Goal: Task Accomplishment & Management: Use online tool/utility

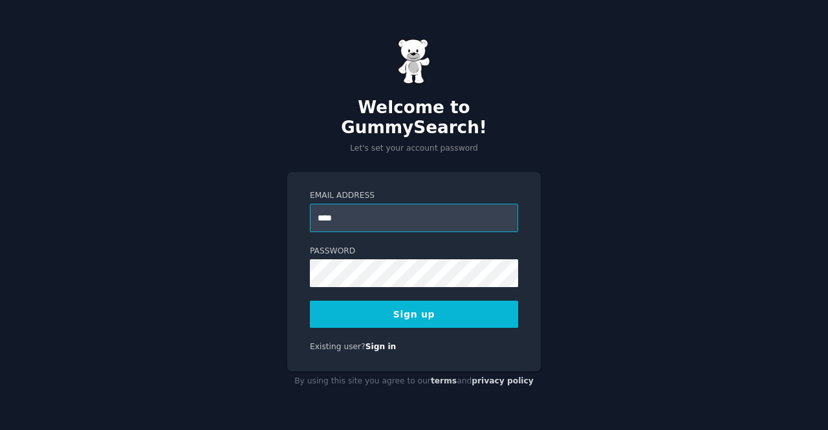
click at [347, 210] on input "****" at bounding box center [414, 218] width 208 height 28
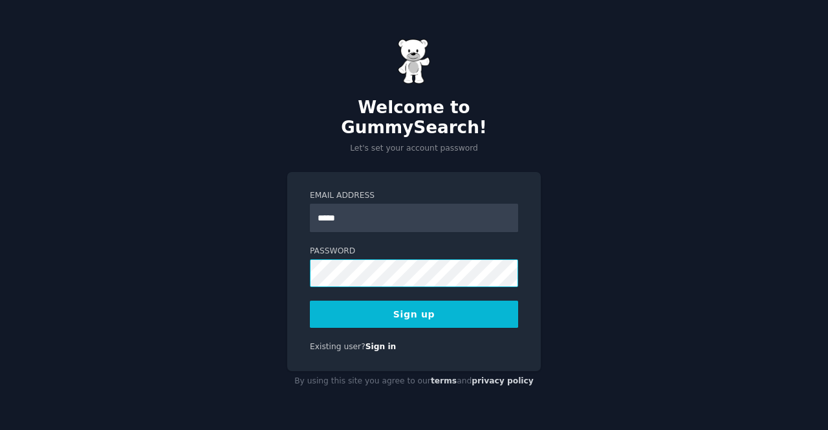
click at [269, 263] on div "Welcome to GummySearch! Let's set your account password Email Address ***** Pas…" at bounding box center [414, 215] width 828 height 430
click at [364, 310] on button "Sign up" at bounding box center [414, 314] width 208 height 27
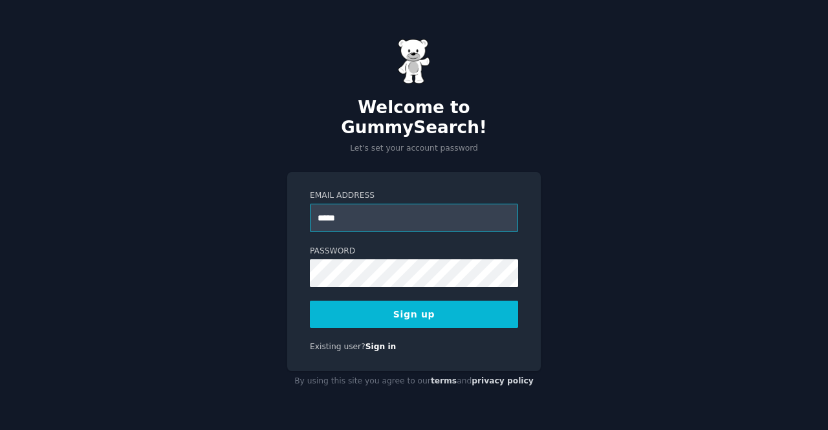
click at [347, 204] on input "*****" at bounding box center [414, 218] width 208 height 28
type input "**********"
click at [396, 305] on button "Sign up" at bounding box center [414, 314] width 208 height 27
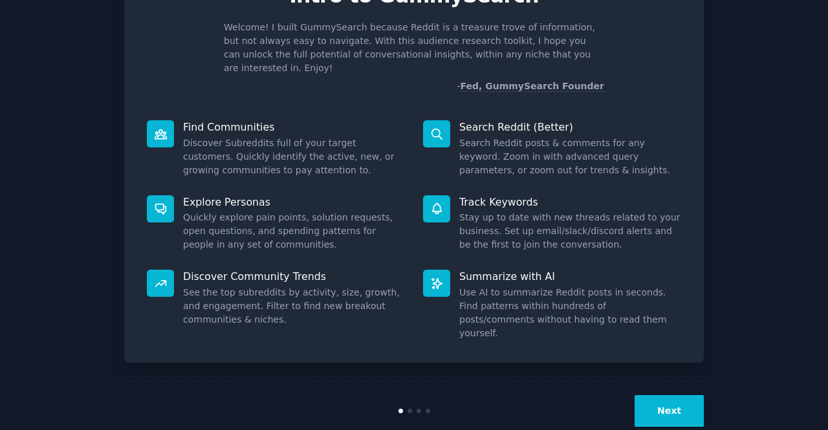
scroll to position [75, 0]
click at [672, 395] on button "Next" at bounding box center [669, 411] width 69 height 32
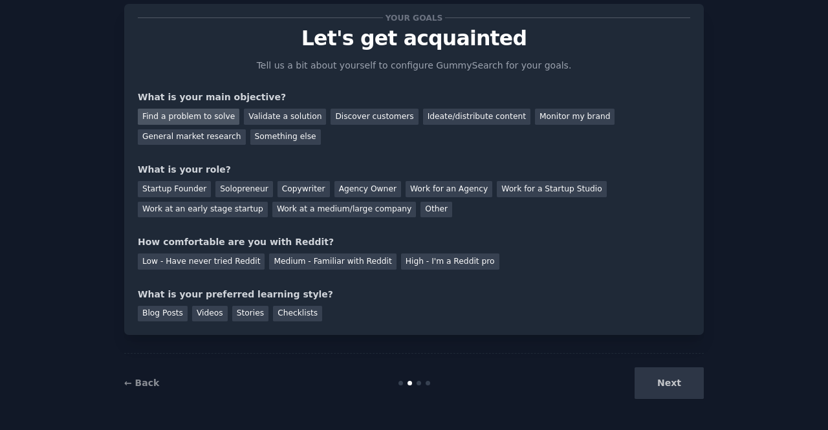
click at [199, 112] on div "Find a problem to solve" at bounding box center [189, 117] width 102 height 16
click at [272, 113] on div "Validate a solution" at bounding box center [285, 117] width 82 height 16
click at [210, 109] on div "Find a problem to solve" at bounding box center [189, 117] width 102 height 16
click at [230, 186] on div "Solopreneur" at bounding box center [244, 189] width 57 height 16
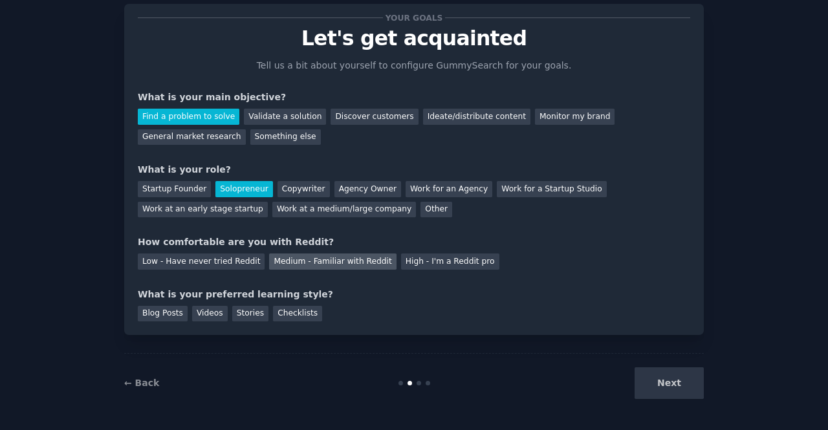
click at [328, 257] on div "Medium - Familiar with Reddit" at bounding box center [332, 262] width 127 height 16
click at [276, 311] on div "Checklists" at bounding box center [297, 314] width 49 height 16
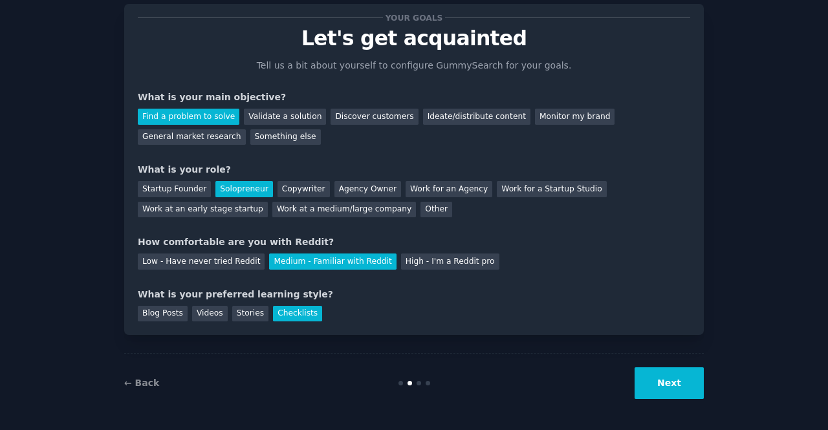
click at [674, 379] on button "Next" at bounding box center [669, 384] width 69 height 32
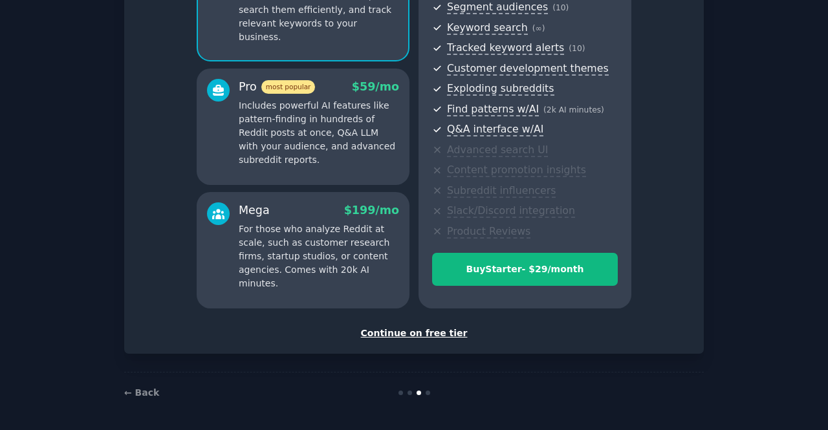
scroll to position [171, 0]
click at [413, 332] on div "Continue on free tier" at bounding box center [414, 334] width 553 height 14
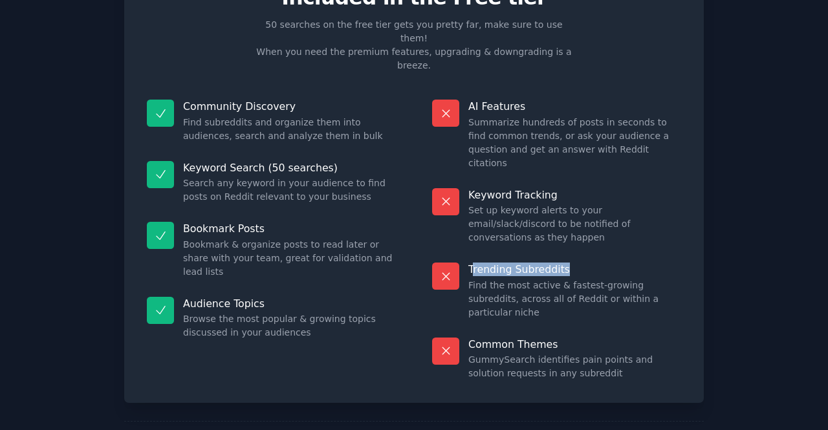
drag, startPoint x: 565, startPoint y: 218, endPoint x: 470, endPoint y: 216, distance: 95.2
click at [470, 263] on p "Trending Subreddits" at bounding box center [575, 270] width 213 height 14
click at [504, 279] on dd "Find the most active & fastest-growing subreddits, across all of Reddit or with…" at bounding box center [575, 299] width 213 height 41
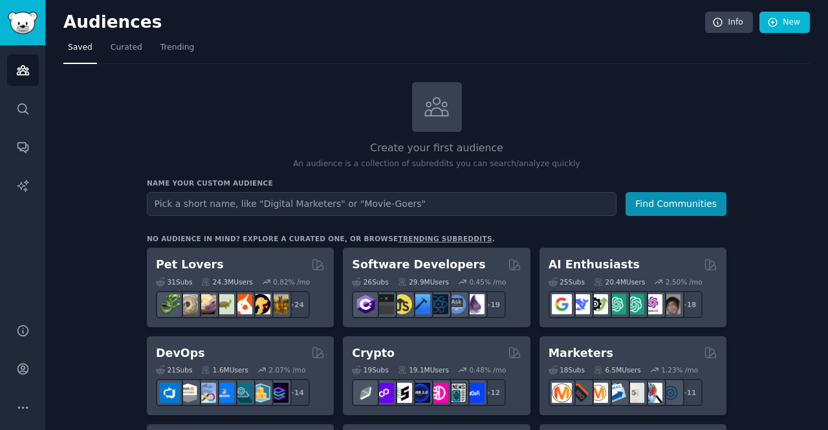
click at [261, 202] on input "text" at bounding box center [382, 204] width 470 height 24
drag, startPoint x: 260, startPoint y: 197, endPoint x: 242, endPoint y: 215, distance: 25.2
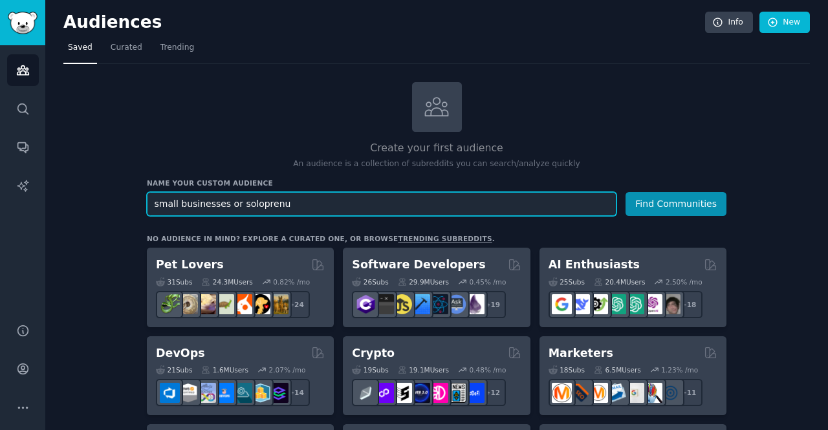
click at [255, 203] on input "small businesses or soloprenu" at bounding box center [382, 204] width 470 height 24
paste input "eur"
type input "small businesses or solopreneurs"
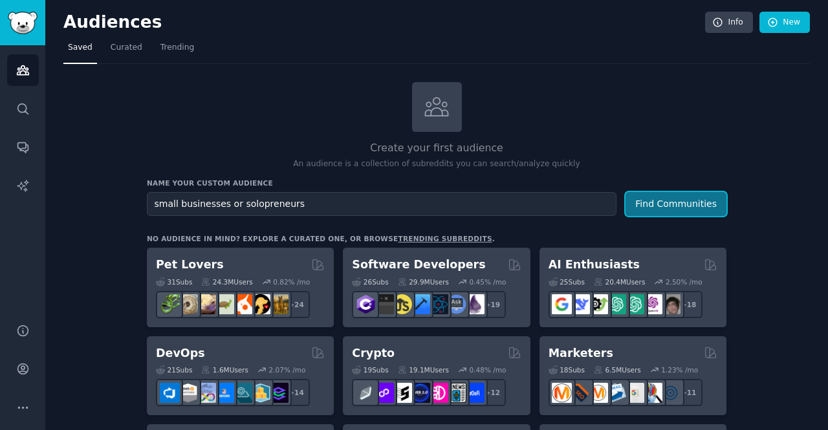
click at [658, 200] on button "Find Communities" at bounding box center [676, 204] width 101 height 24
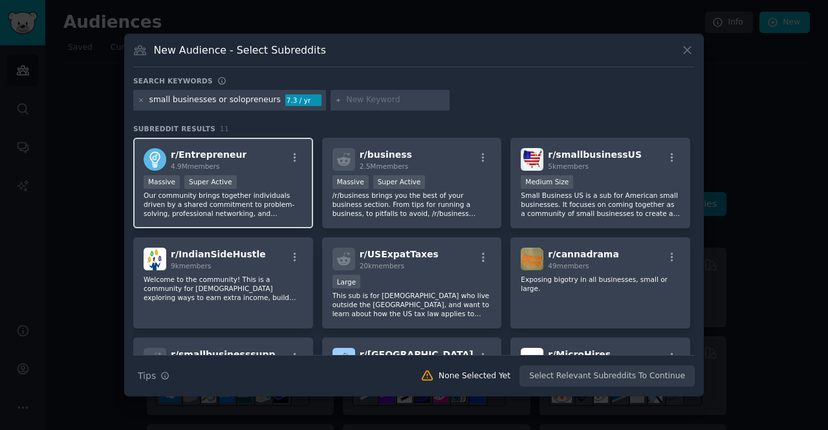
click at [264, 198] on p "Our community brings together individuals driven by a shared commitment to prob…" at bounding box center [223, 204] width 159 height 27
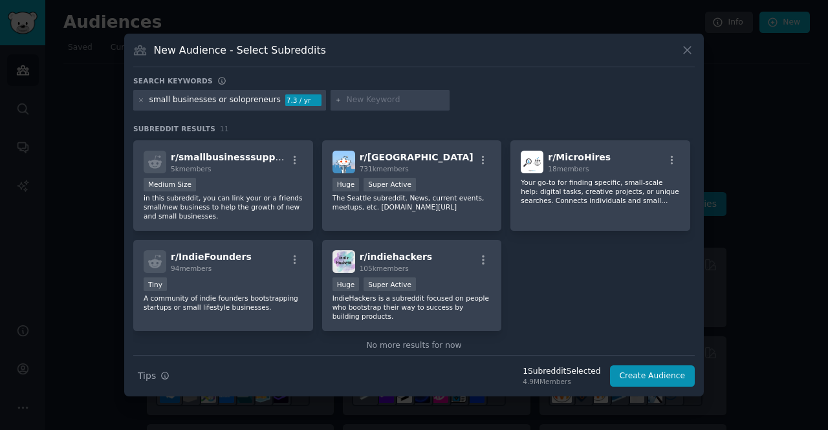
scroll to position [210, 0]
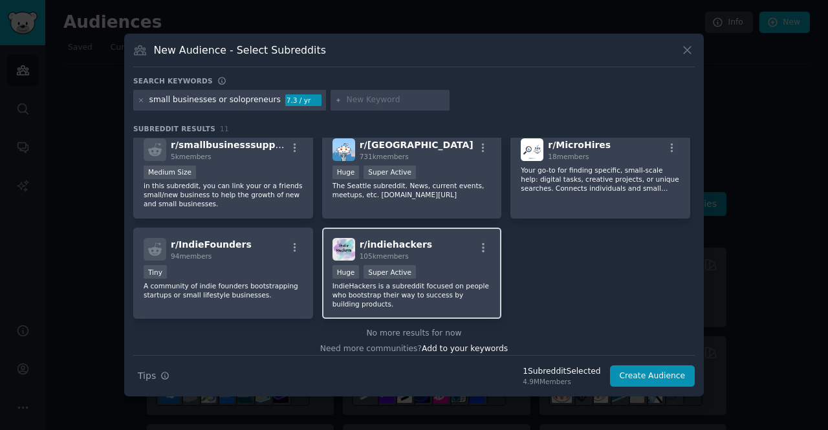
click at [437, 285] on p "IndieHackers is a subreddit focused on people who bootstrap their way to succes…" at bounding box center [412, 295] width 159 height 27
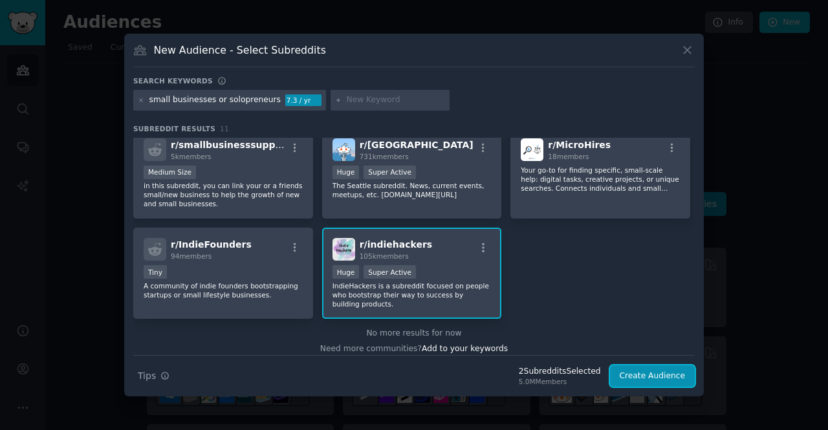
drag, startPoint x: 634, startPoint y: 371, endPoint x: 544, endPoint y: 353, distance: 91.8
click at [544, 353] on div "Search keywords small businesses or solopreneurs 7.3 / yr Subreddit Results 11 …" at bounding box center [414, 231] width 562 height 311
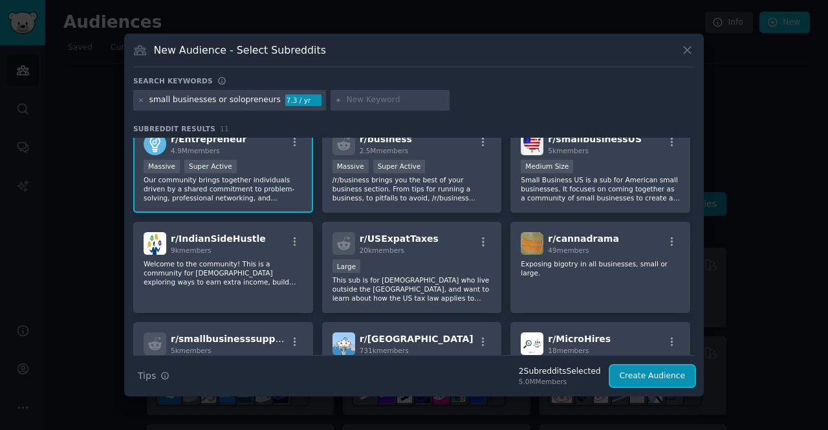
scroll to position [0, 0]
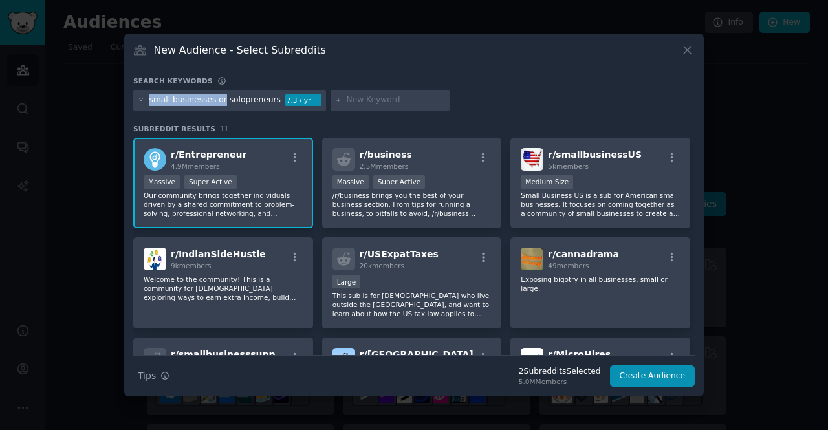
drag, startPoint x: 216, startPoint y: 97, endPoint x: 145, endPoint y: 100, distance: 71.3
click at [145, 100] on div "small businesses or solopreneurs 7.3 / yr" at bounding box center [229, 100] width 193 height 21
click at [140, 98] on icon at bounding box center [141, 100] width 7 height 7
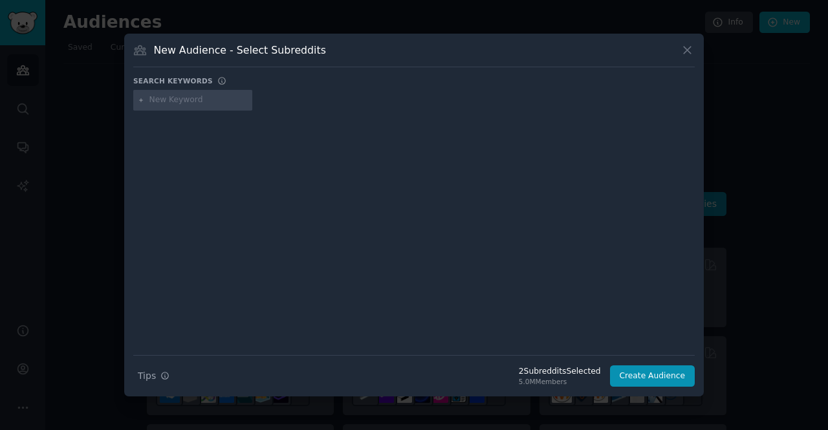
click at [176, 98] on input "text" at bounding box center [199, 100] width 98 height 12
paste input "solopreneur"
type input "solopreneur"
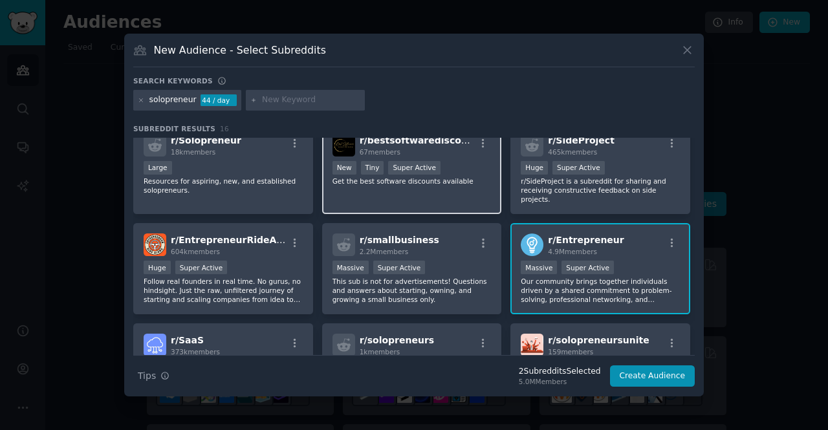
scroll to position [17, 0]
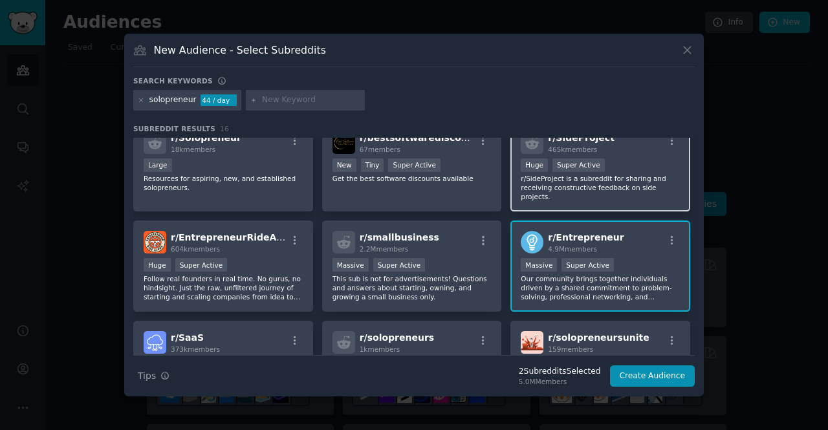
click at [542, 186] on p "r/SideProject is a subreddit for sharing and receiving constructive feedback on…" at bounding box center [600, 187] width 159 height 27
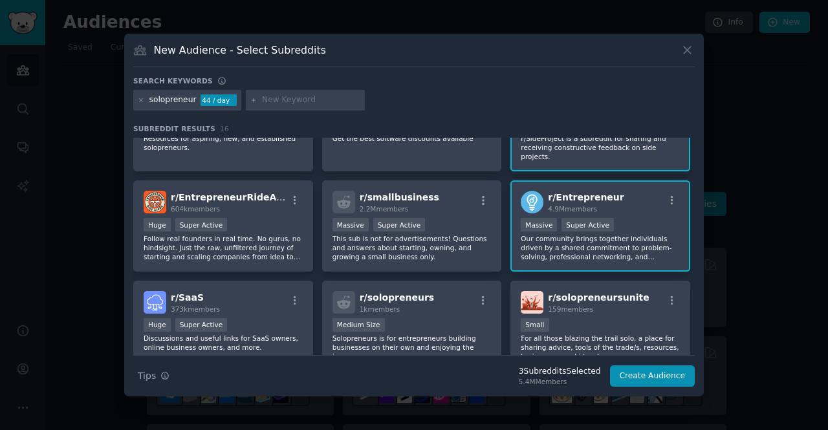
scroll to position [60, 0]
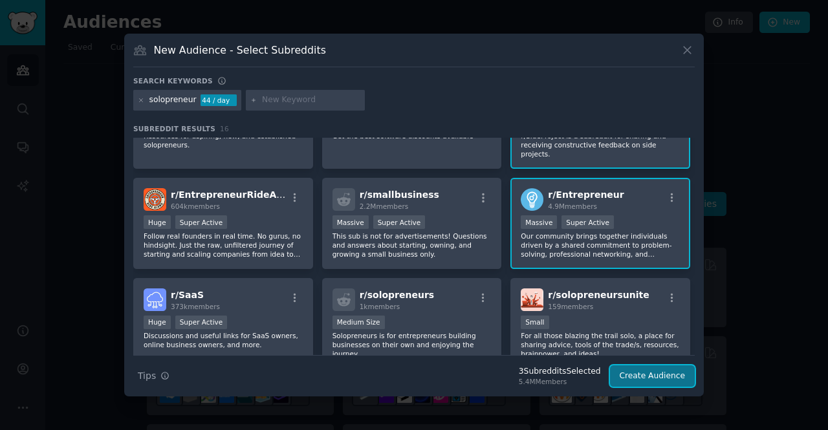
click at [641, 376] on button "Create Audience" at bounding box center [652, 377] width 85 height 22
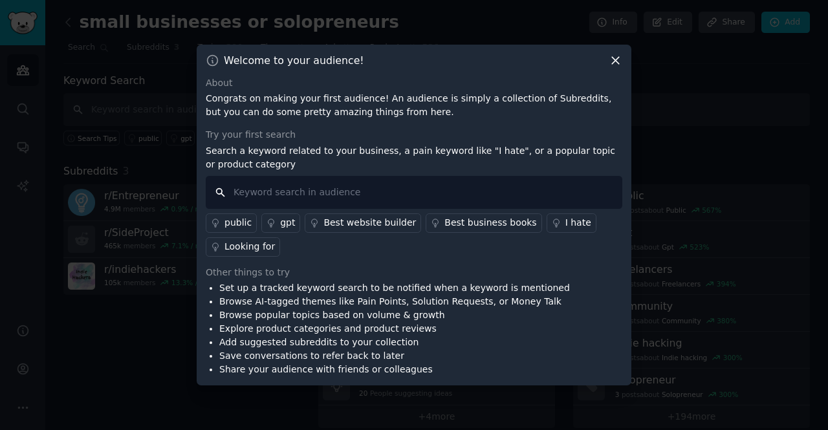
click at [306, 189] on input "text" at bounding box center [414, 192] width 417 height 33
type input "i hate"
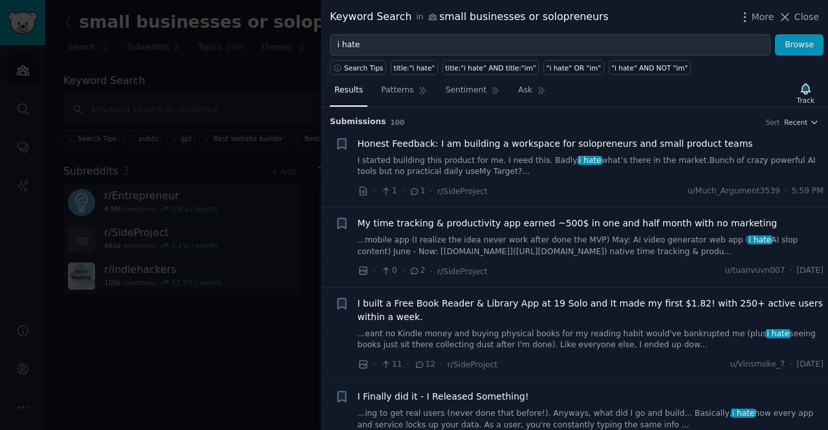
click at [595, 218] on span "My time tracking & productivity app earned ~500$ in one and half month with no …" at bounding box center [568, 224] width 420 height 14
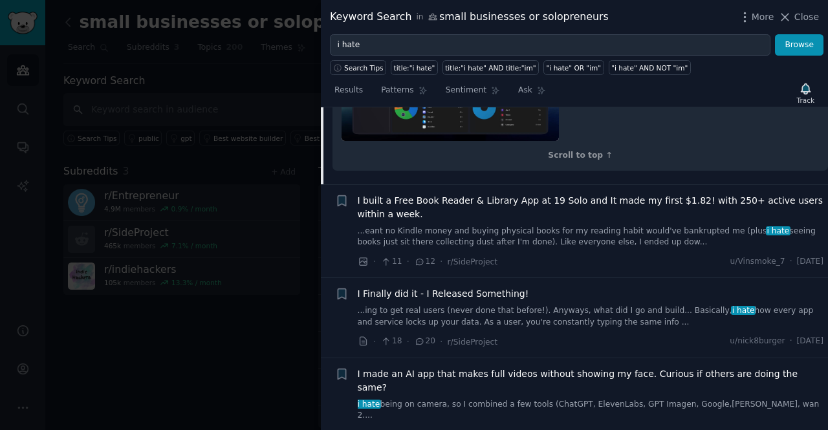
scroll to position [615, 0]
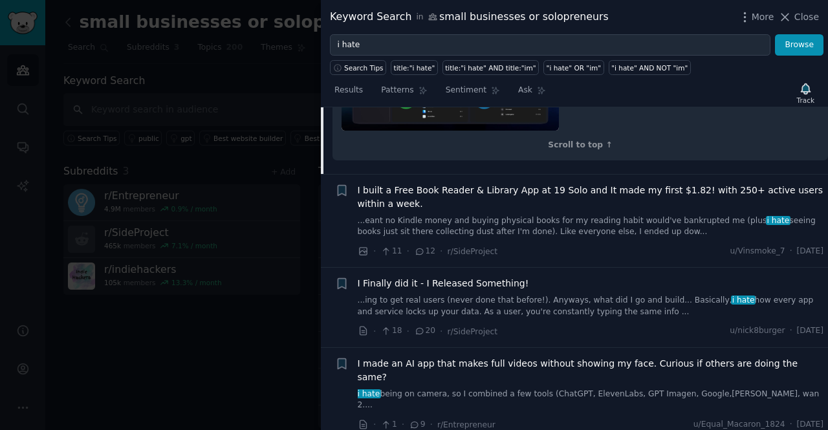
click at [489, 277] on span "I Finally did it - I Released Something!" at bounding box center [444, 284] width 172 height 14
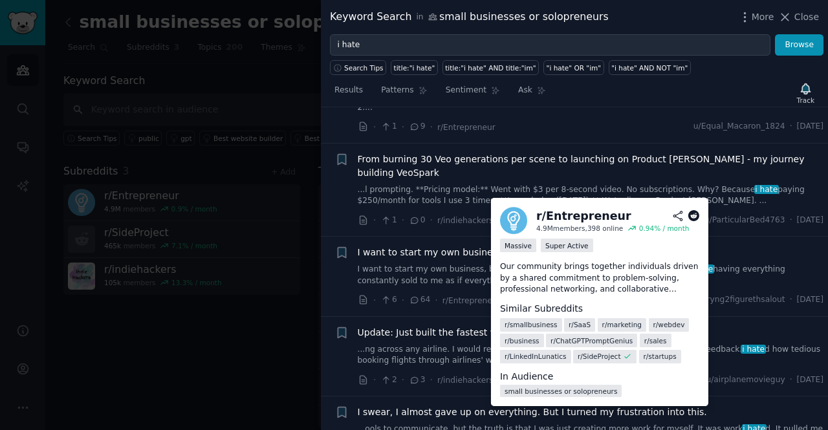
scroll to position [911, 0]
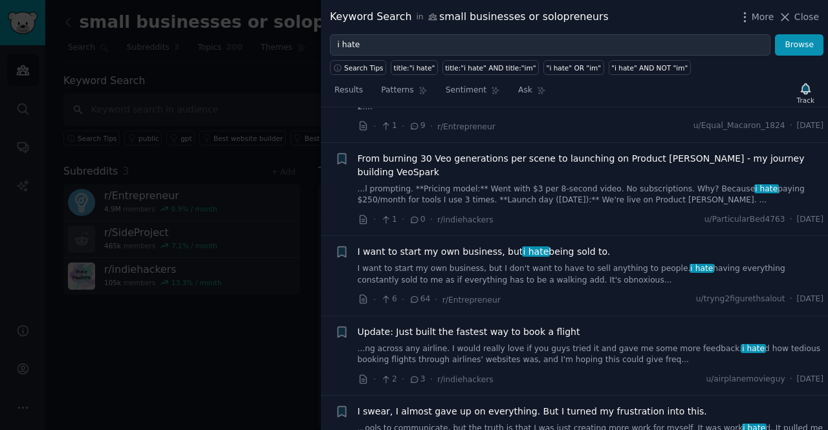
click at [531, 326] on span "Update: Just built the fastest way to book a flight" at bounding box center [469, 333] width 223 height 14
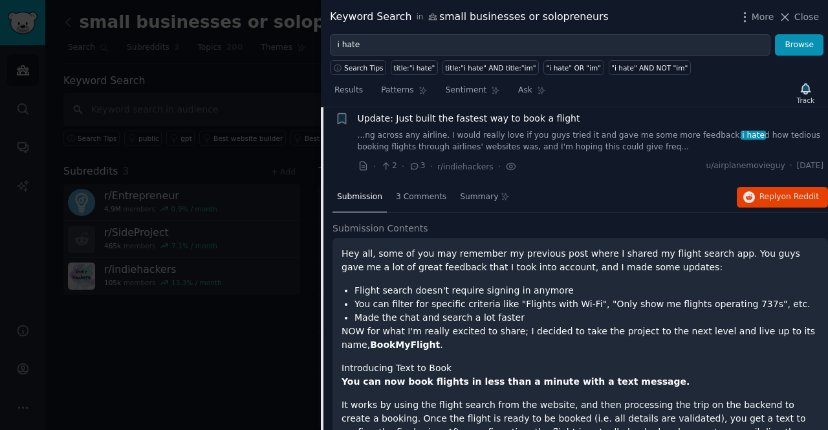
scroll to position [626, 0]
click at [384, 339] on strong "BookMyFlight" at bounding box center [405, 344] width 70 height 10
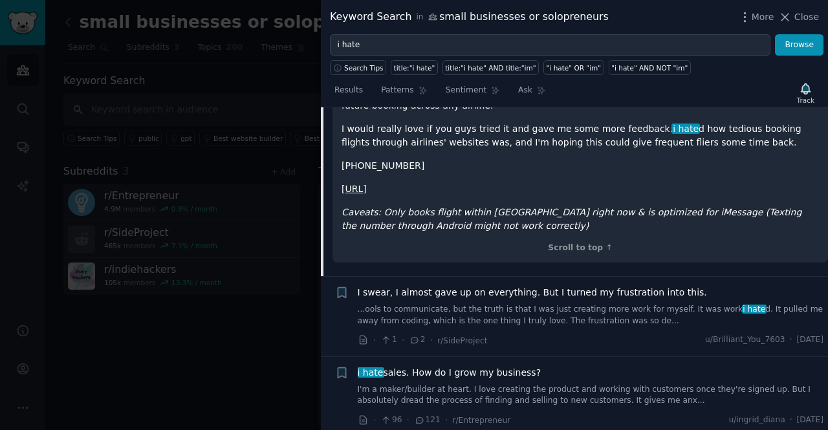
scroll to position [1005, 0]
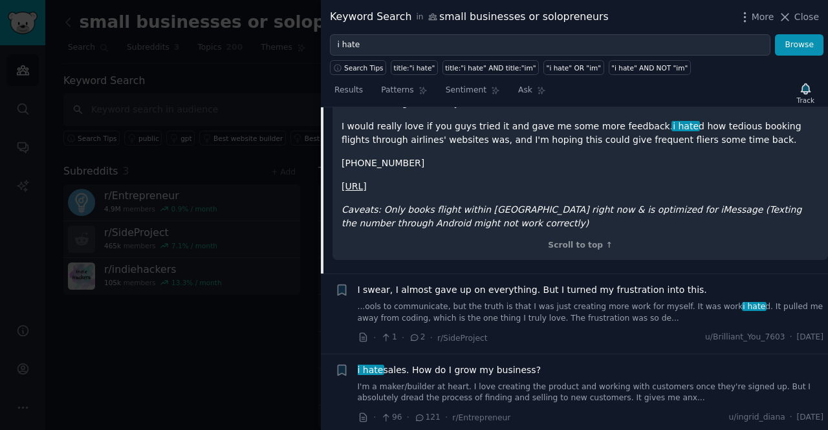
click at [568, 302] on link "...ools to communicate, but the truth is that I was just creating more work for…" at bounding box center [591, 313] width 467 height 23
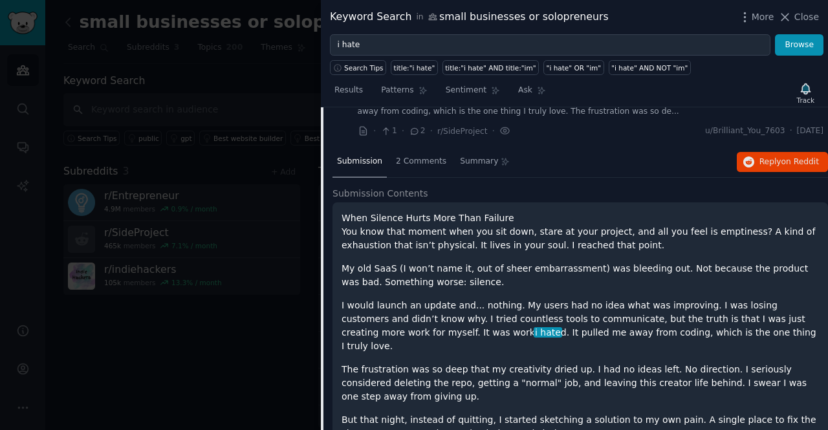
scroll to position [744, 0]
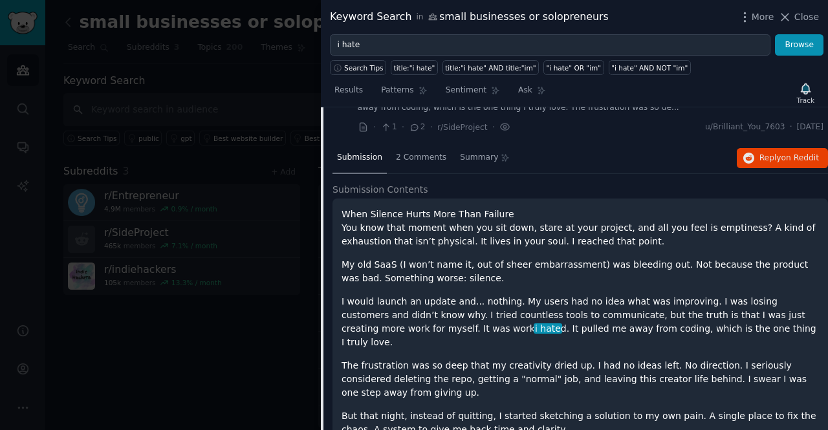
click at [539, 410] on p "But that night, instead of quitting, I started sketching a solution to my own p…" at bounding box center [581, 423] width 478 height 27
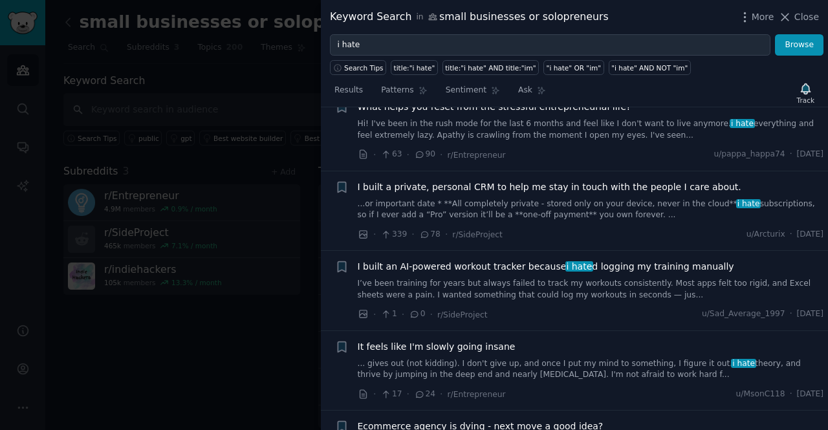
scroll to position [1737, 0]
click at [566, 260] on span "i hate" at bounding box center [580, 265] width 28 height 10
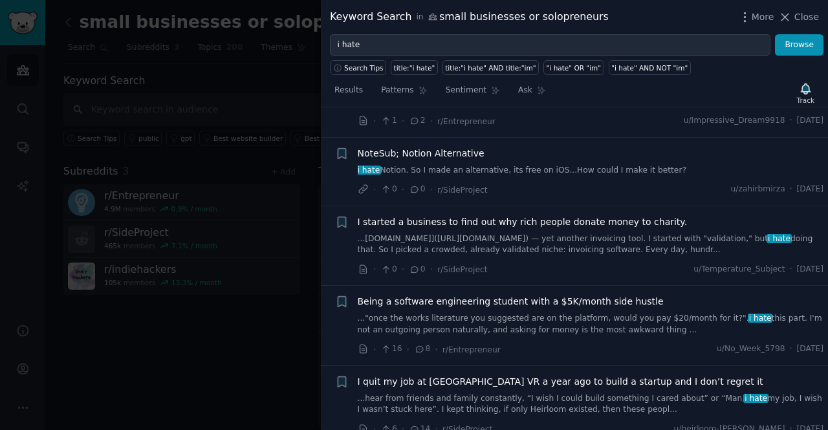
scroll to position [2907, 0]
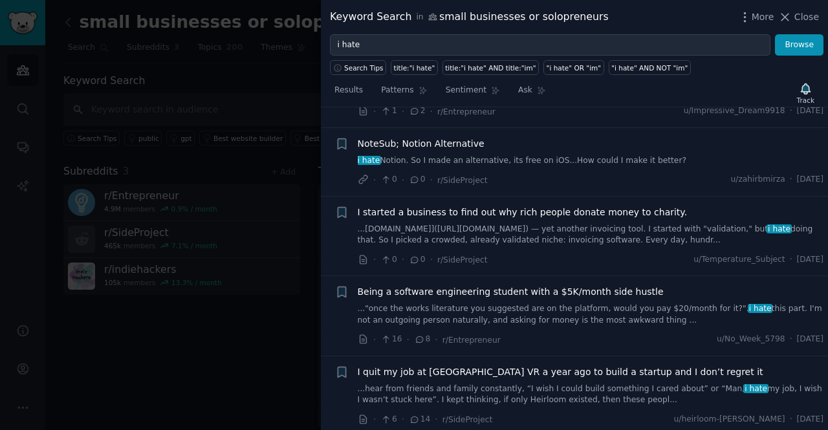
click at [568, 285] on span "Being a software engineering student with a $5K/month side hustle" at bounding box center [511, 292] width 306 height 14
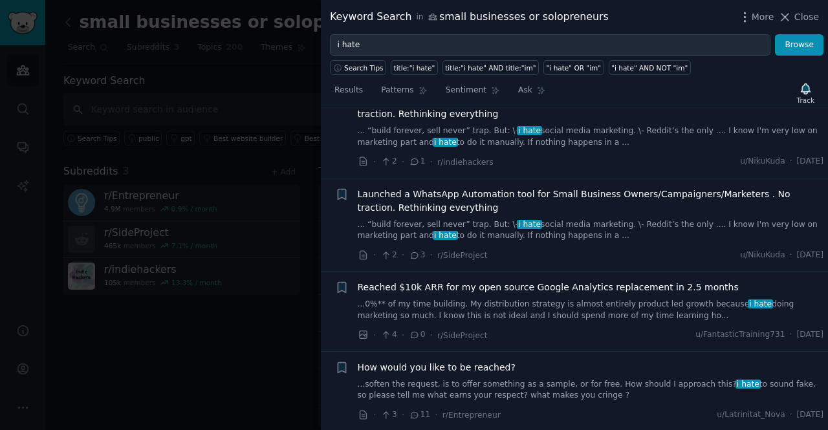
scroll to position [4489, 0]
click at [483, 351] on li "+ How would you like to be reached? ...soften the request, is to offer somethin…" at bounding box center [574, 391] width 507 height 80
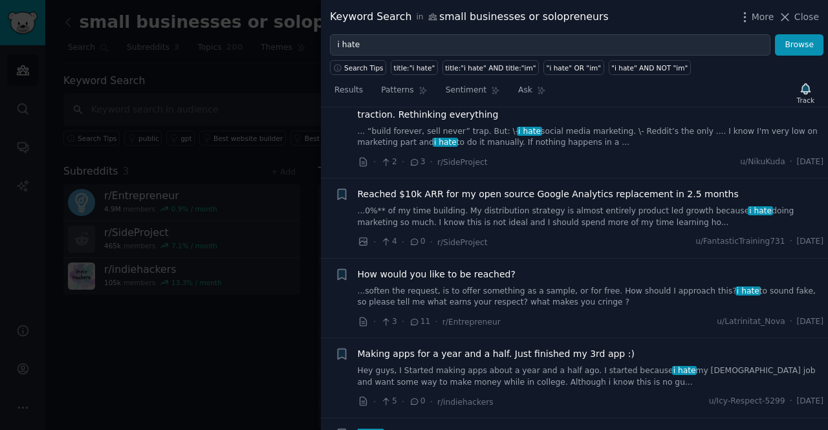
scroll to position [4586, 0]
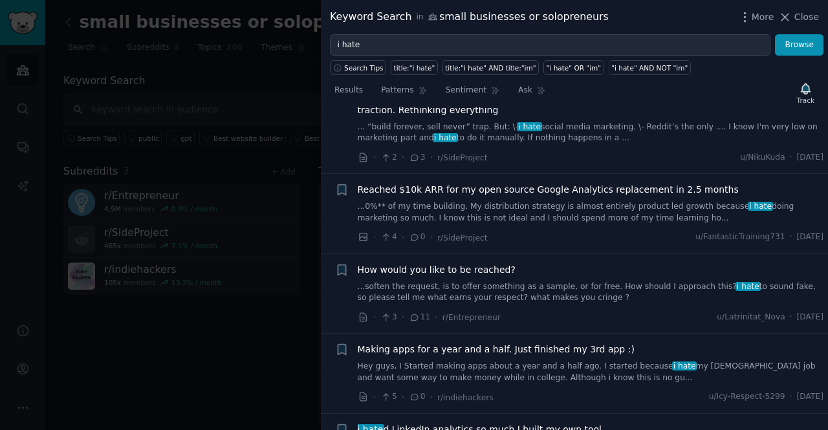
click at [531, 343] on span "Making apps for a year and a half. Just finished my 3rd app :)" at bounding box center [496, 350] width 277 height 14
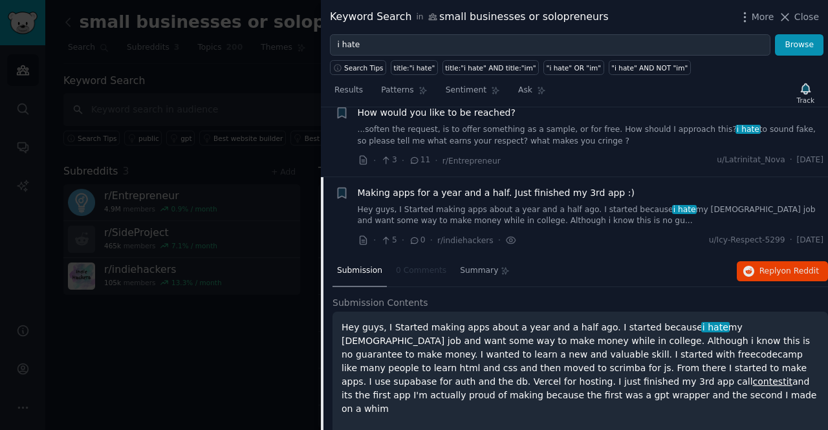
scroll to position [3817, 0]
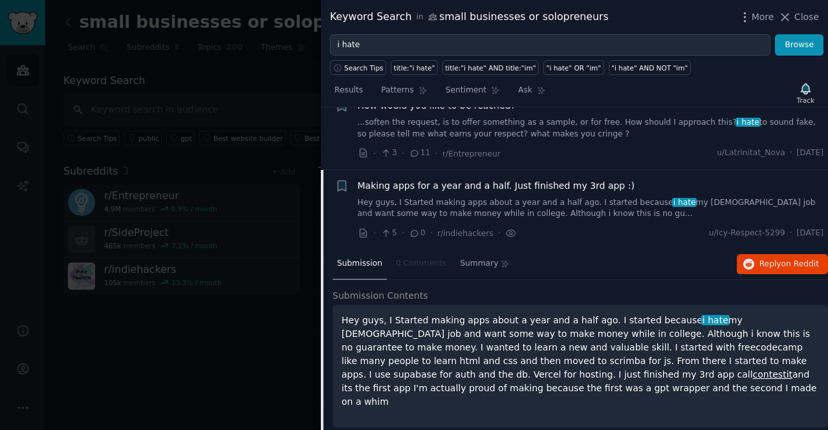
click at [500, 197] on link "Hey guys, I Started making apps about a year and a half ago. I started because …" at bounding box center [591, 208] width 467 height 23
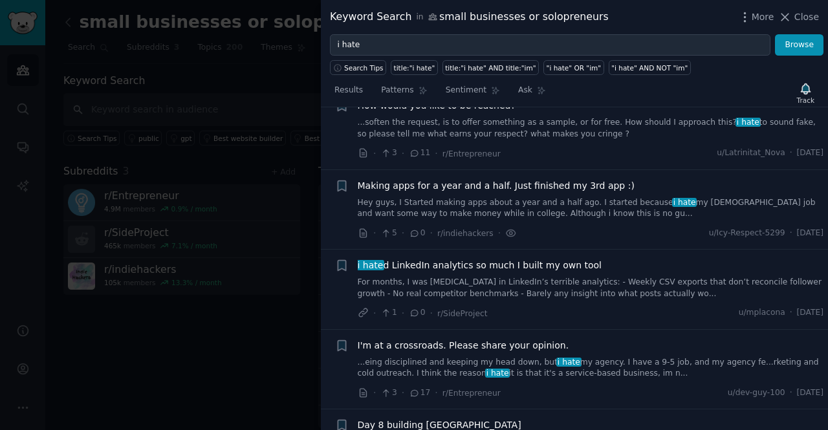
click at [473, 179] on span "Making apps for a year and a half. Just finished my 3rd app :)" at bounding box center [496, 186] width 277 height 14
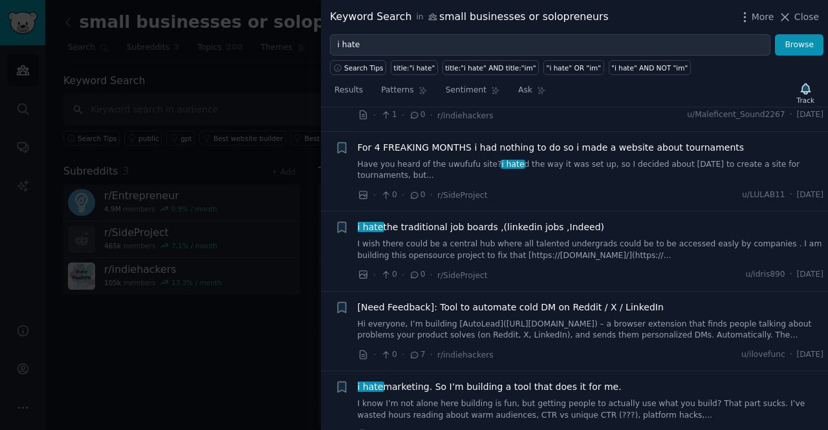
scroll to position [5269, 0]
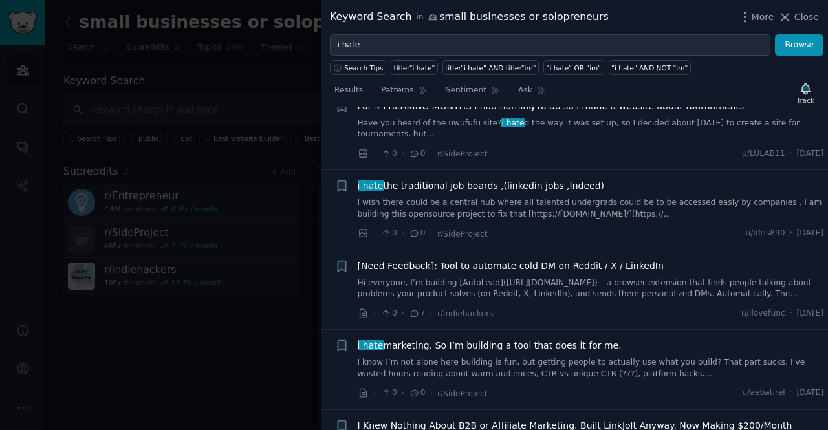
click at [627, 339] on div "i hate marketing. So I’m building a tool that does it for me. I know I’m not al…" at bounding box center [591, 369] width 467 height 61
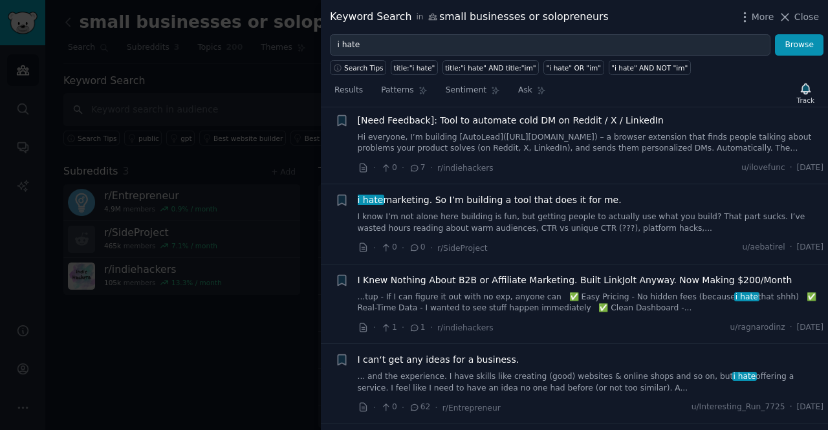
scroll to position [5418, 0]
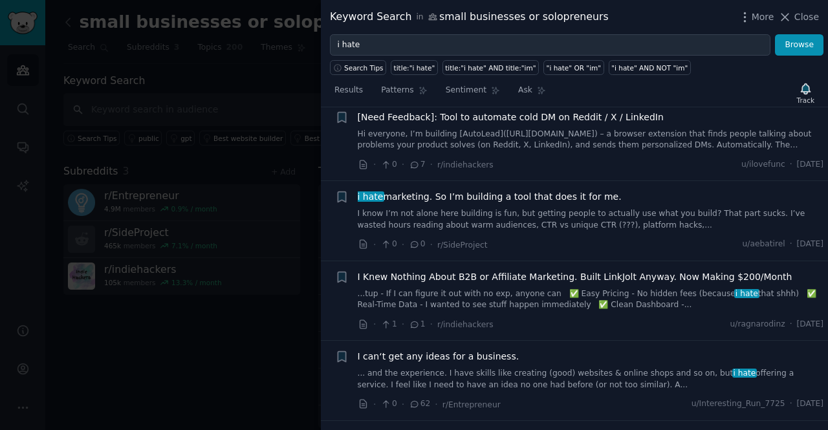
click at [500, 271] on span "I Knew Nothing About B2B or Affiliate Marketing. Built LinkJolt Anyway. Now Mak…" at bounding box center [575, 278] width 435 height 14
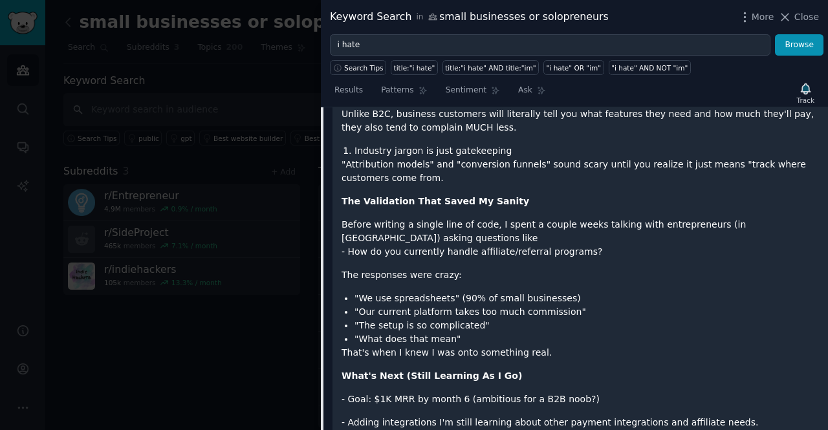
scroll to position [6322, 0]
click at [634, 302] on div "I Knew Nothing About B2B or Affiliate Marketing. Built LinkJolt Anyway. Now Mak…" at bounding box center [581, 52] width 478 height 1491
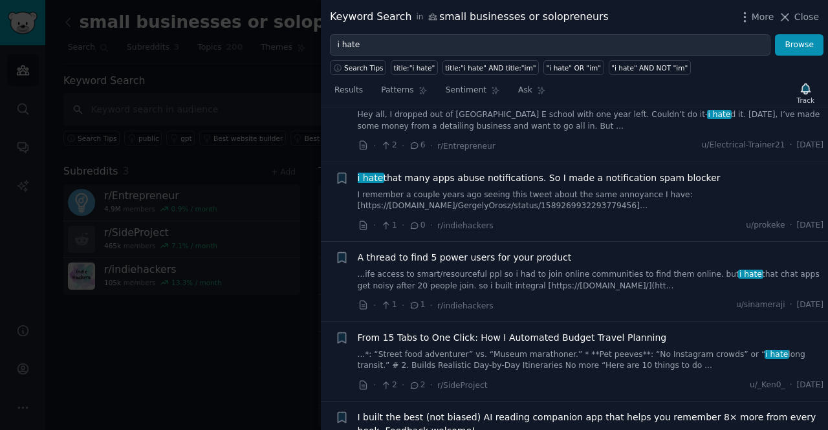
scroll to position [7176, 0]
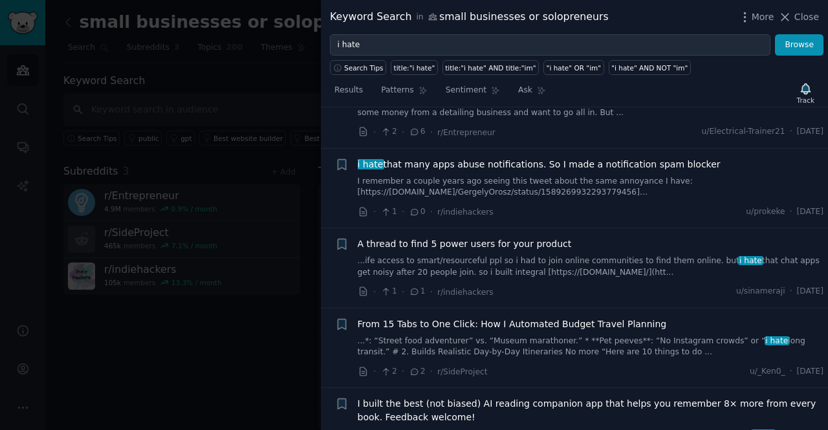
click at [624, 397] on span "I built the best (not biased) AI reading companion app that helps you remember …" at bounding box center [591, 410] width 467 height 27
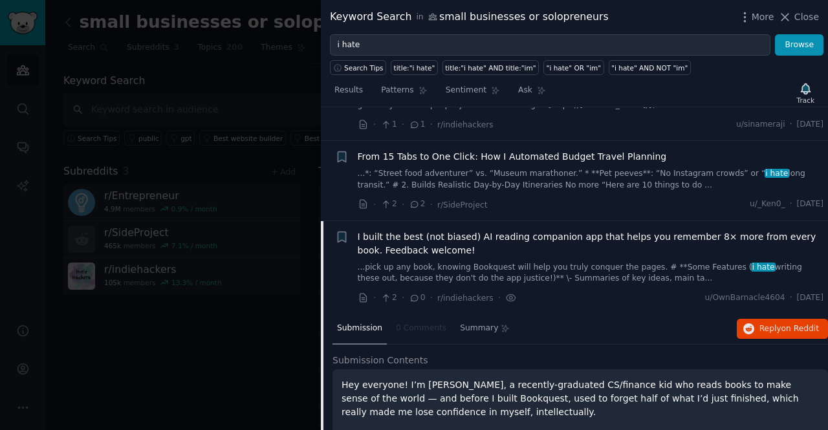
scroll to position [5776, 0]
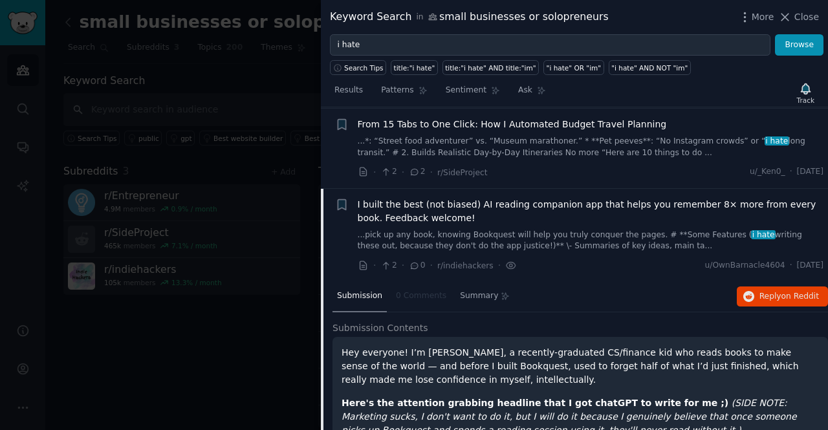
click at [568, 198] on span "I built the best (not biased) AI reading companion app that helps you remember …" at bounding box center [591, 211] width 467 height 27
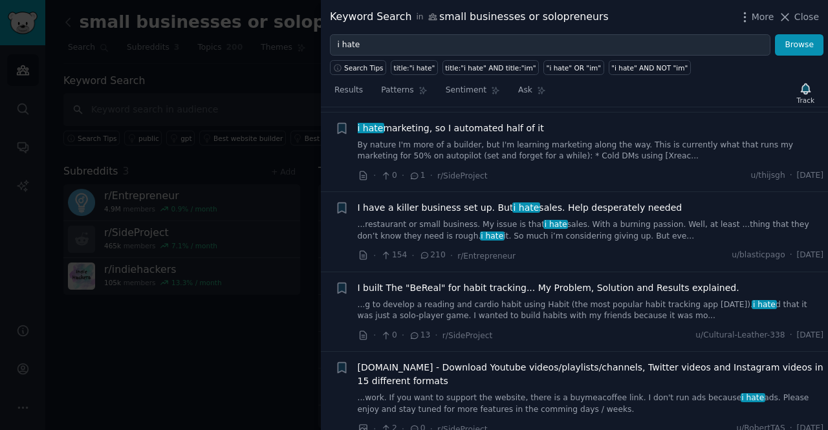
scroll to position [7042, 0]
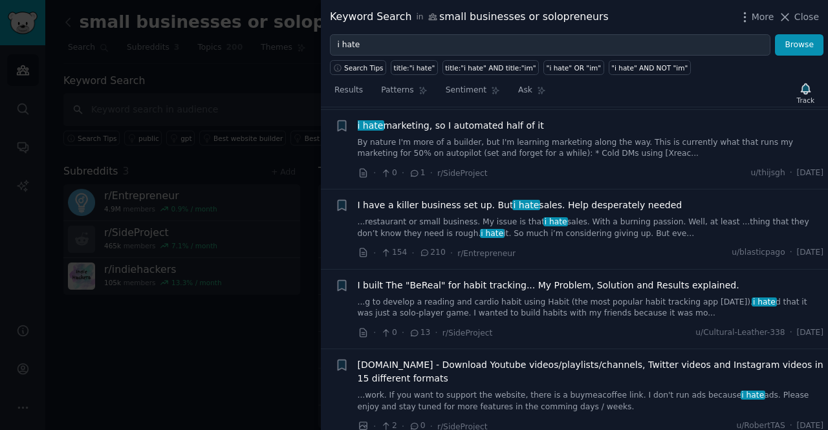
click at [272, 319] on div at bounding box center [414, 215] width 828 height 430
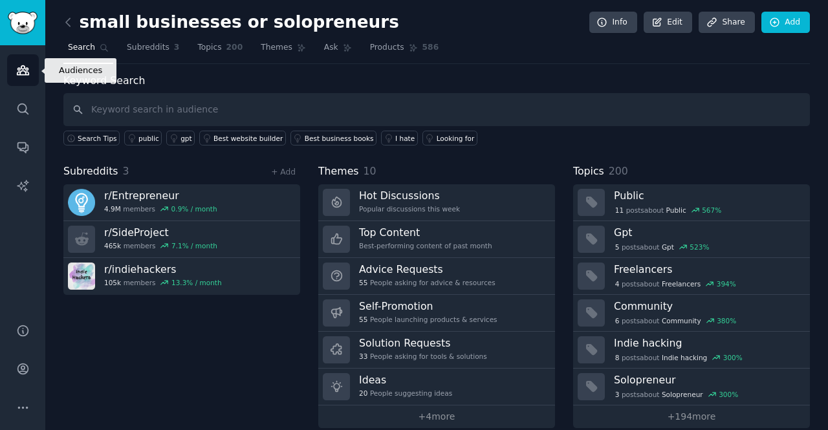
click at [23, 69] on icon "Sidebar" at bounding box center [23, 70] width 12 height 9
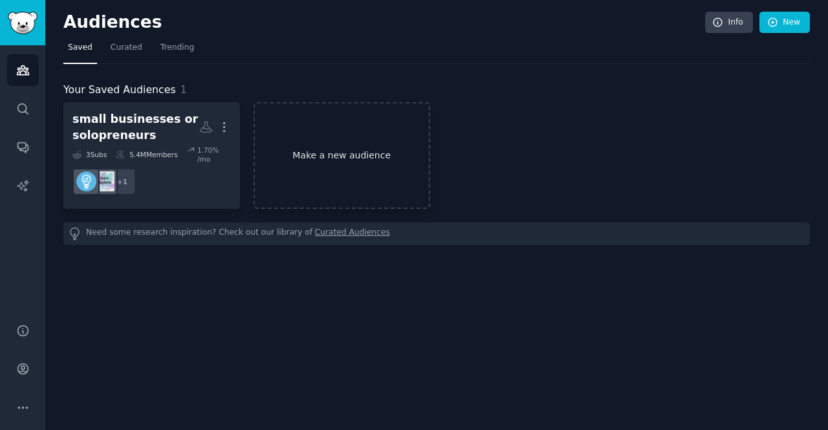
click at [330, 153] on link "Make a new audience" at bounding box center [342, 155] width 177 height 107
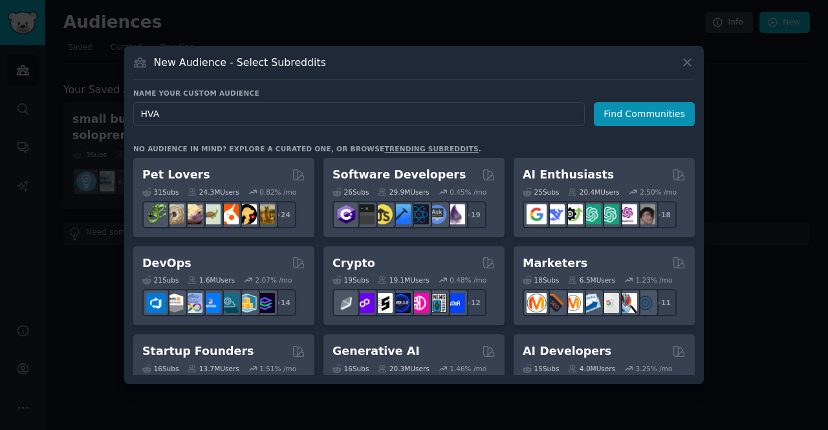
type input "HVAC"
click button "Find Communities" at bounding box center [644, 114] width 101 height 24
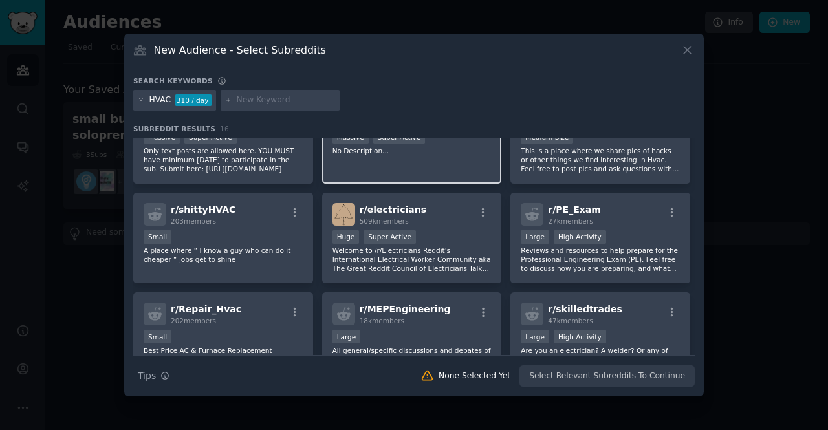
scroll to position [146, 0]
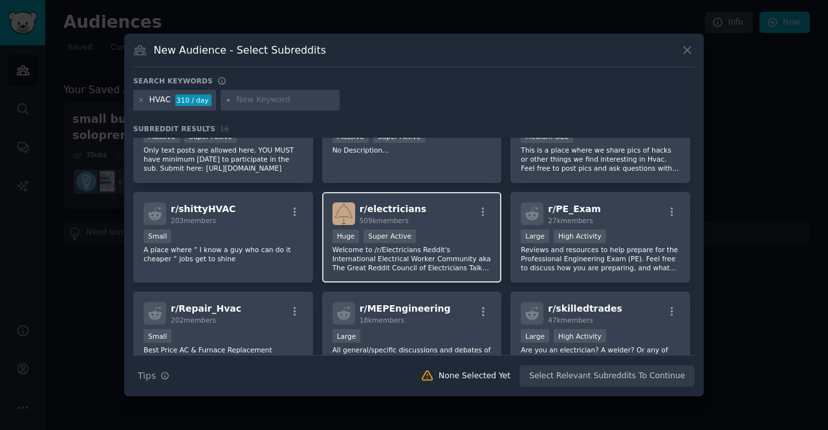
click at [444, 257] on p "Welcome to /r/Electricians Reddit's International Electrical Worker Community a…" at bounding box center [412, 258] width 159 height 27
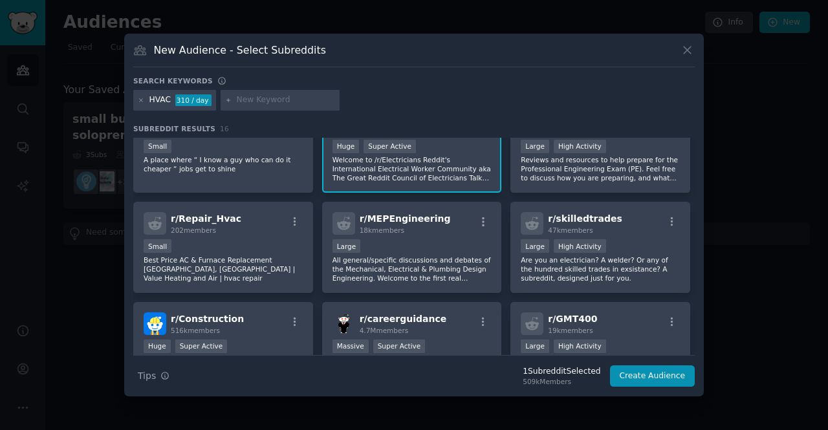
scroll to position [236, 0]
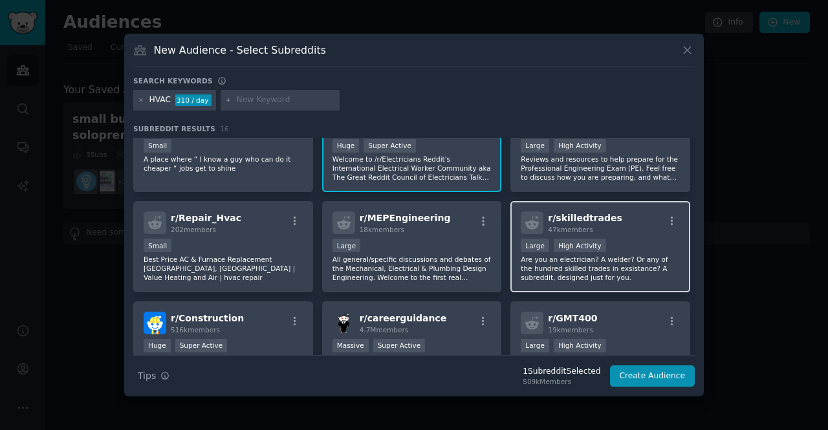
click at [544, 271] on p "Are you an electrician? A welder? Or any of the hundred skilled trades in exsis…" at bounding box center [600, 268] width 159 height 27
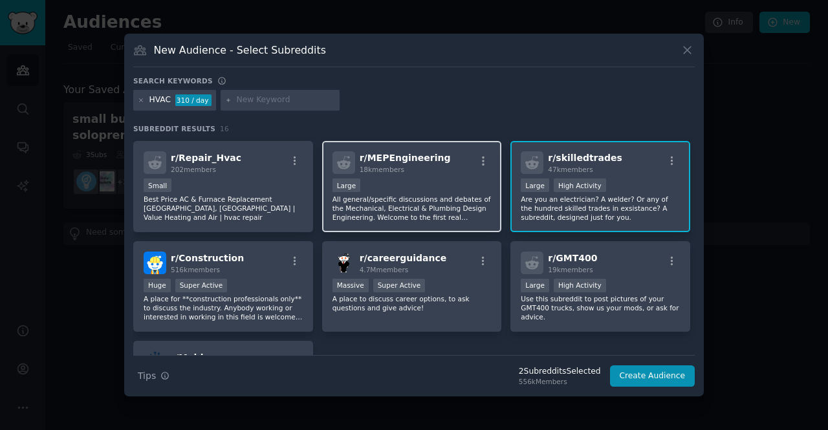
scroll to position [305, 0]
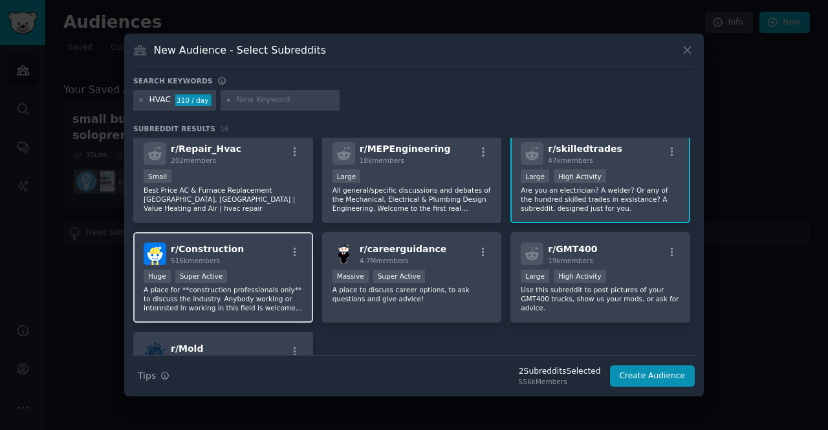
click at [252, 275] on div "Huge Super Active" at bounding box center [223, 278] width 159 height 16
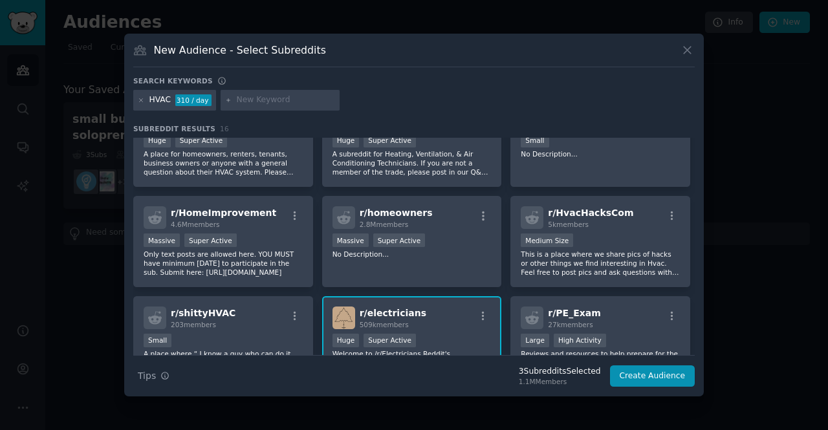
scroll to position [40, 0]
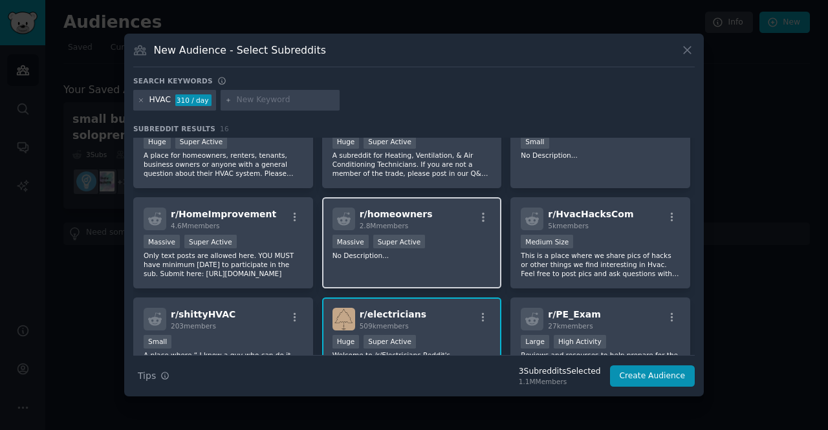
click at [449, 221] on div "r/ homeowners 2.8M members" at bounding box center [412, 219] width 159 height 23
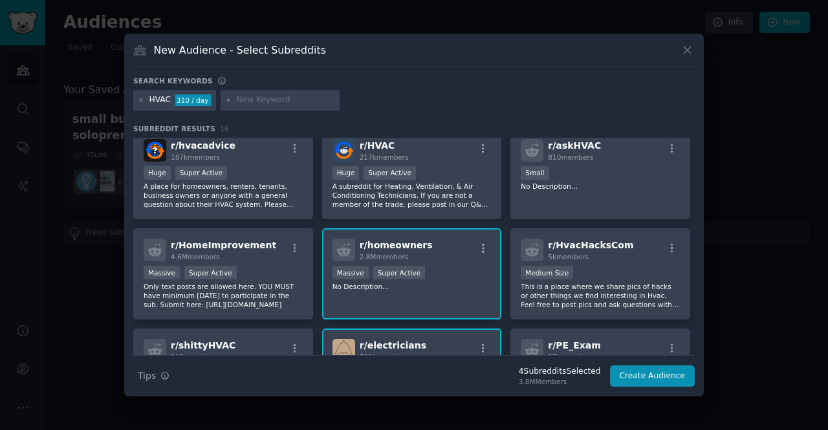
scroll to position [5, 0]
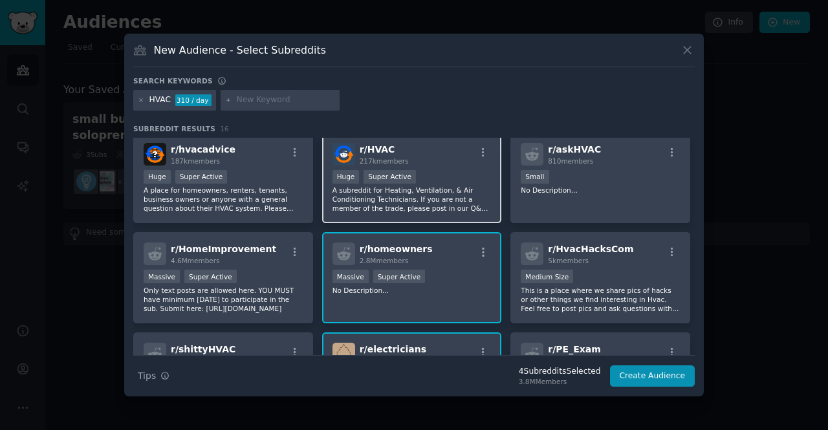
click at [447, 197] on p "A subreddit for Heating, Ventilation, & Air Conditioning Technicians. If you ar…" at bounding box center [412, 199] width 159 height 27
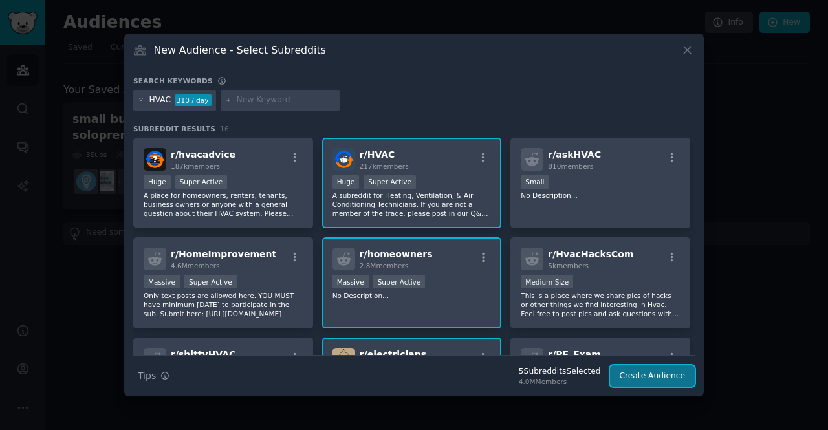
click at [634, 372] on button "Create Audience" at bounding box center [652, 377] width 85 height 22
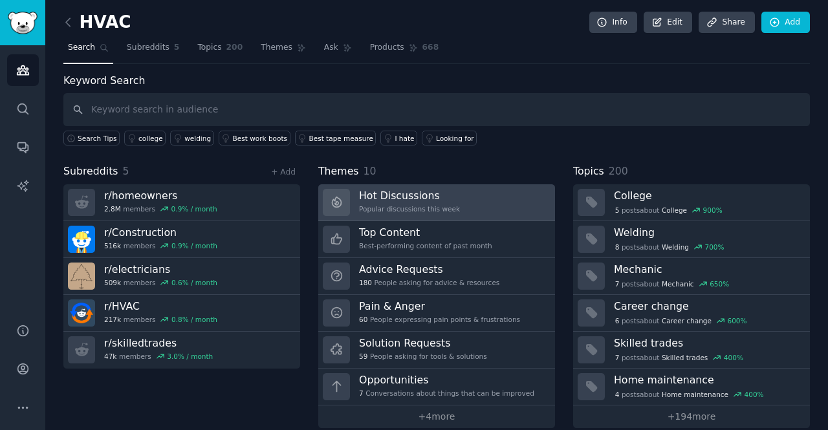
click at [413, 208] on div "Popular discussions this week" at bounding box center [409, 209] width 101 height 9
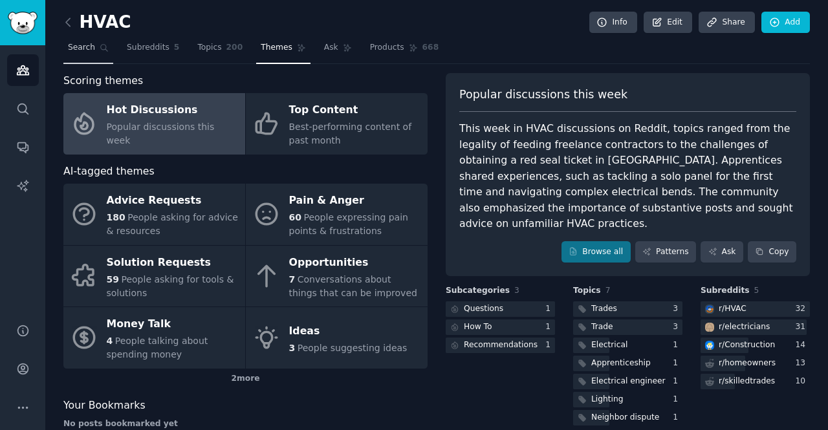
click at [81, 47] on span "Search" at bounding box center [81, 48] width 27 height 12
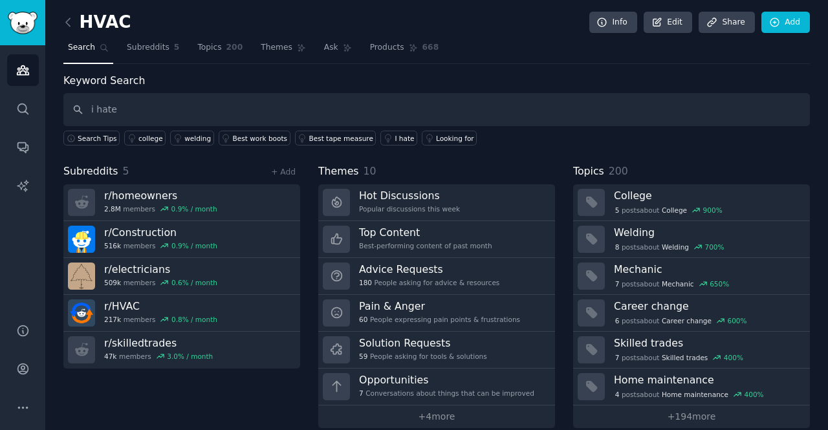
type input "i hate"
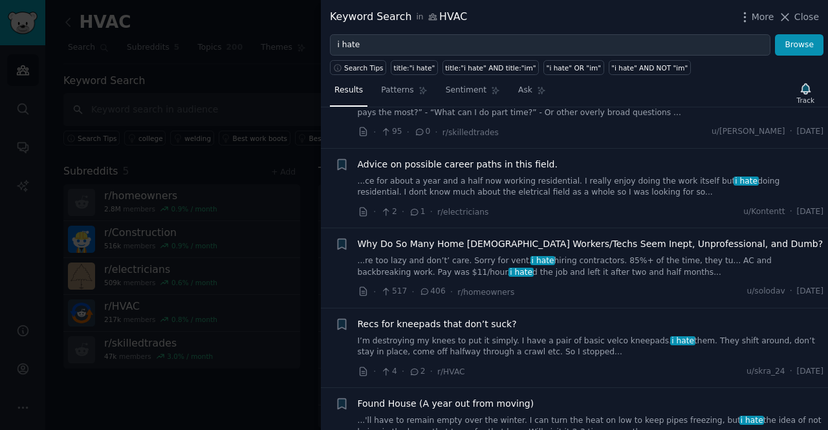
scroll to position [372, 0]
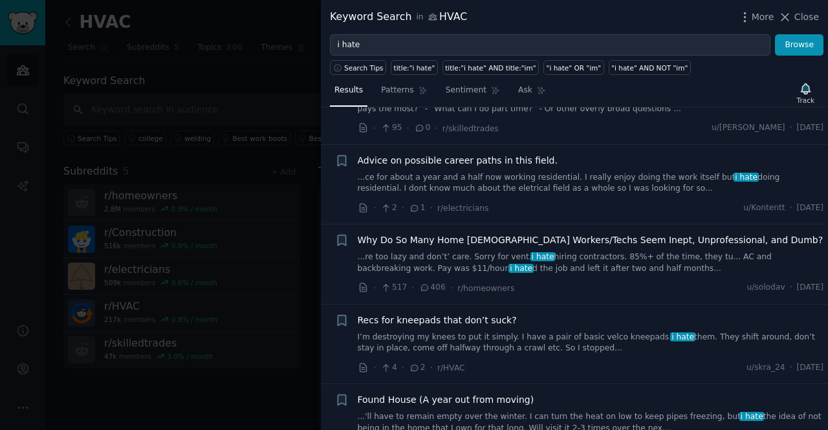
click at [474, 256] on link "...re too lazy and don’t’ care. Sorry for vent. i hate hiring contractors. 85%+…" at bounding box center [591, 263] width 467 height 23
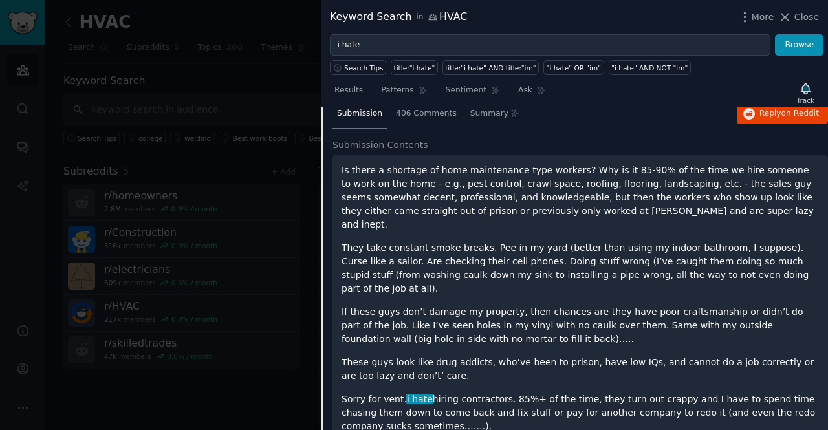
scroll to position [579, 0]
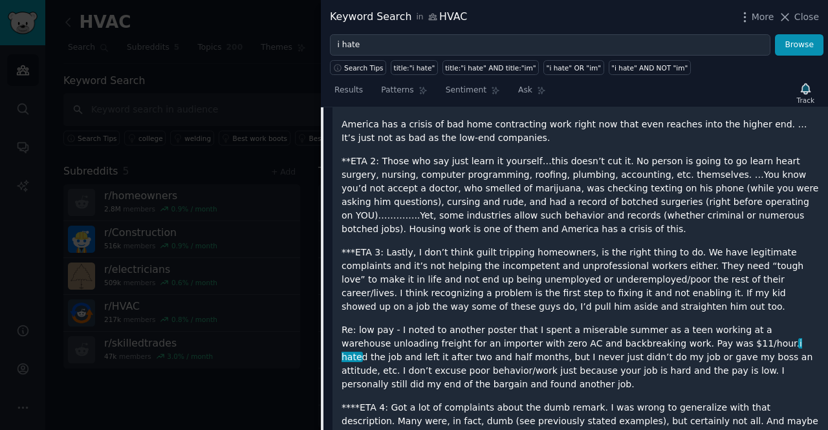
scroll to position [979, 0]
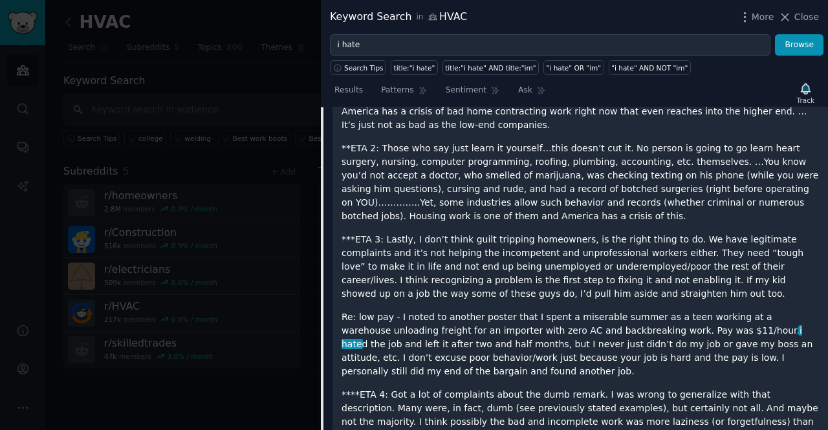
click at [519, 233] on p "***ETA 3: Lastly, I don’t think guilt tripping homeowners, is the right thing t…" at bounding box center [581, 267] width 478 height 68
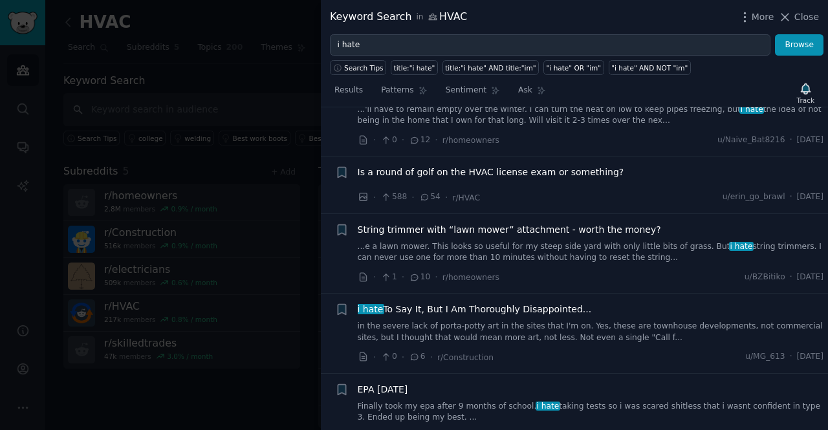
scroll to position [1533, 0]
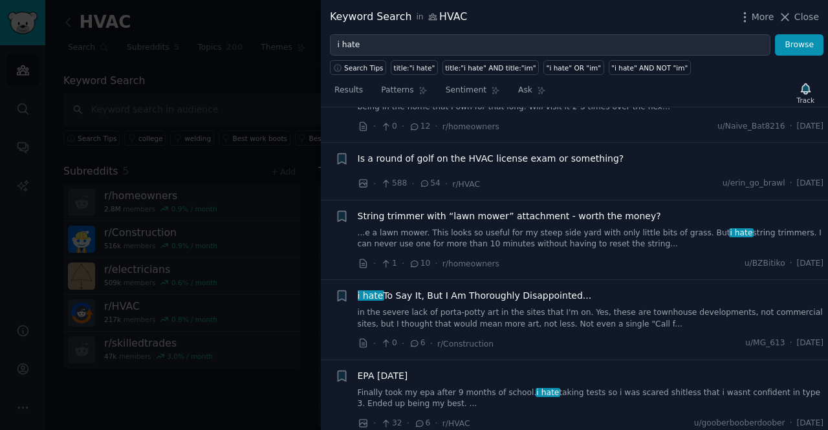
drag, startPoint x: 636, startPoint y: 287, endPoint x: 610, endPoint y: 266, distance: 33.6
click at [610, 280] on li "+ i hate To Say It, But I Am Thoroughly Disappointed... in the severe lack of p…" at bounding box center [574, 320] width 507 height 80
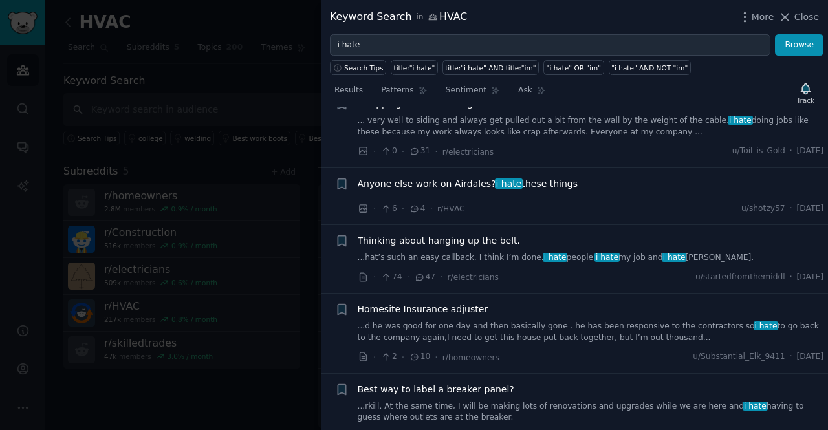
scroll to position [1889, 0]
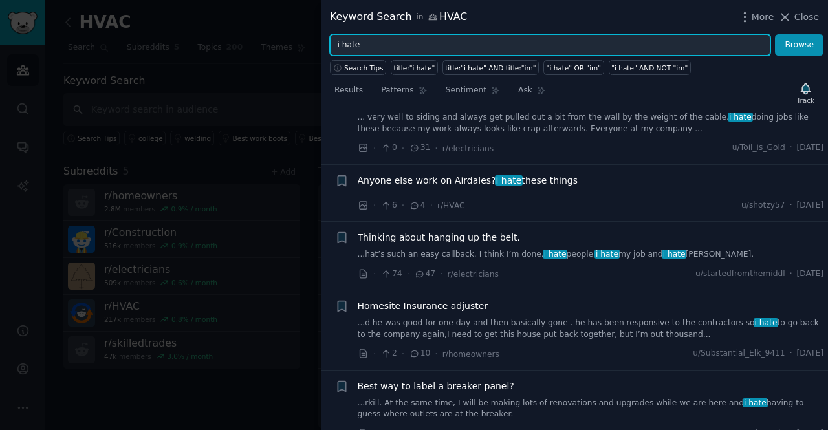
click at [366, 45] on input "i hate" at bounding box center [550, 45] width 441 height 22
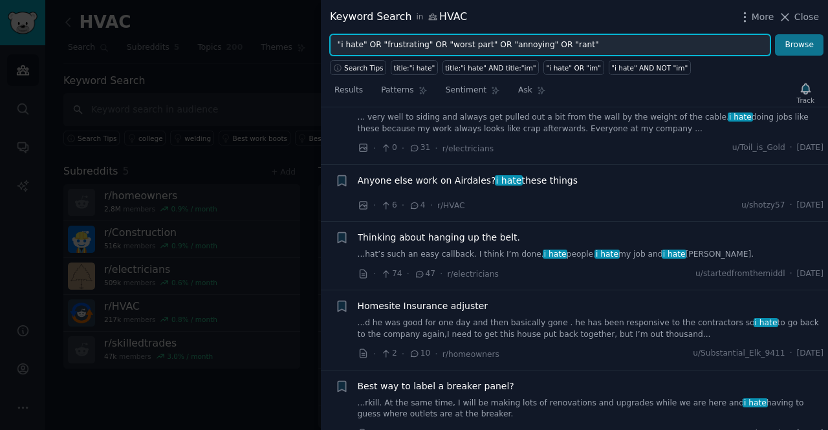
type input ""i hate" OR "frustrating" OR "worst part" OR "annoying" OR "rant""
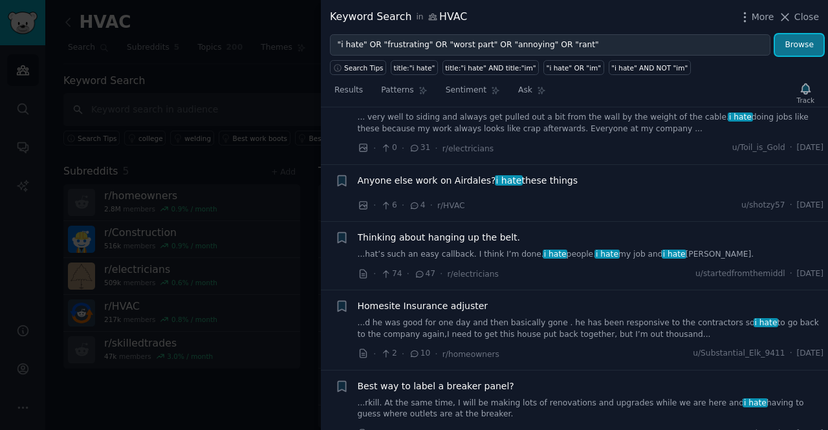
click at [805, 45] on button "Browse" at bounding box center [799, 45] width 49 height 22
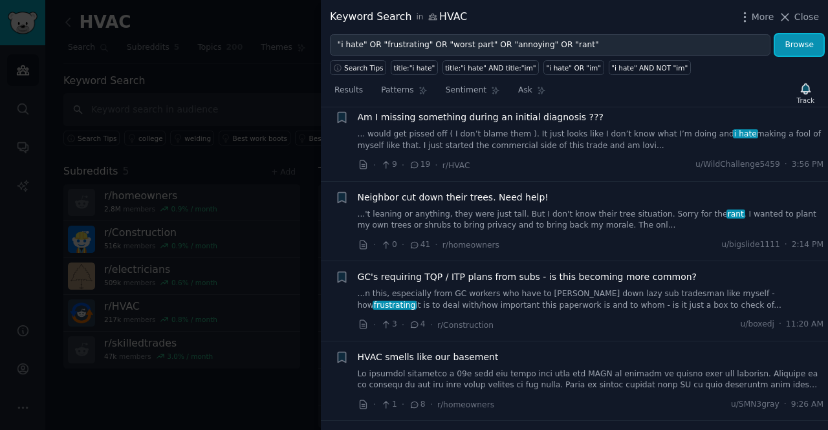
scroll to position [337, 0]
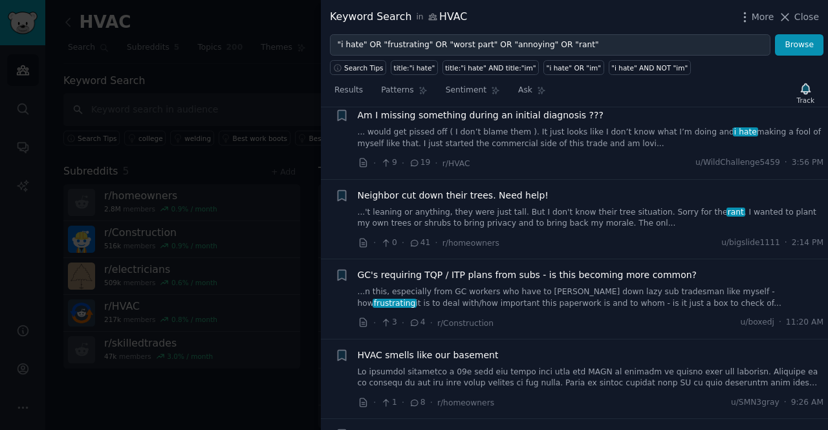
click at [576, 289] on link "...n this, especially from GC workers who have to [PERSON_NAME] down lazy sub t…" at bounding box center [591, 298] width 467 height 23
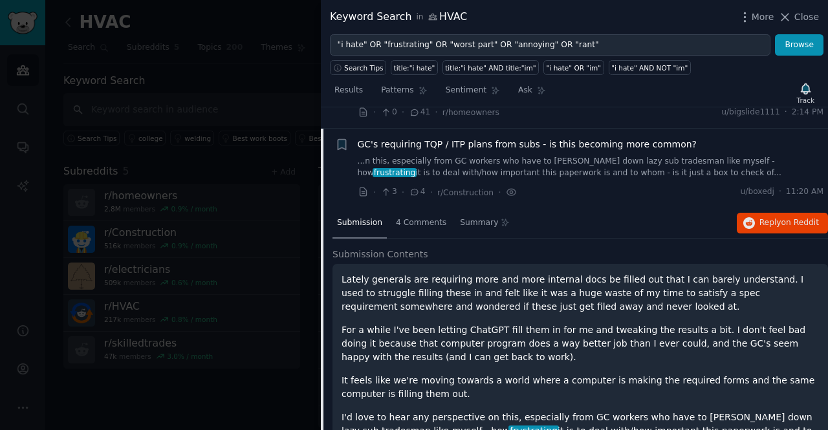
scroll to position [487, 0]
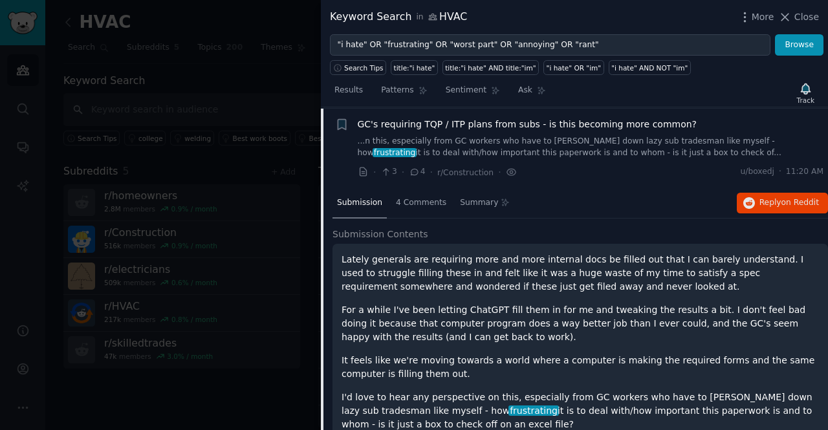
click at [492, 321] on p "For a while I've been letting ChatGPT fill them in for me and tweaking the resu…" at bounding box center [581, 324] width 478 height 41
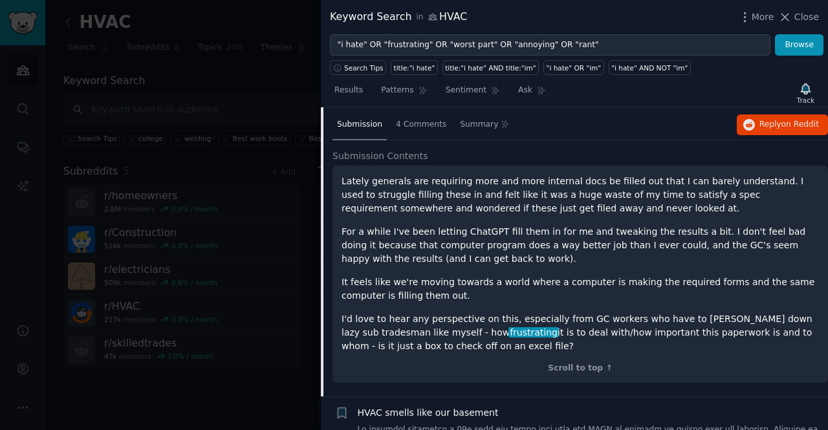
scroll to position [570, 0]
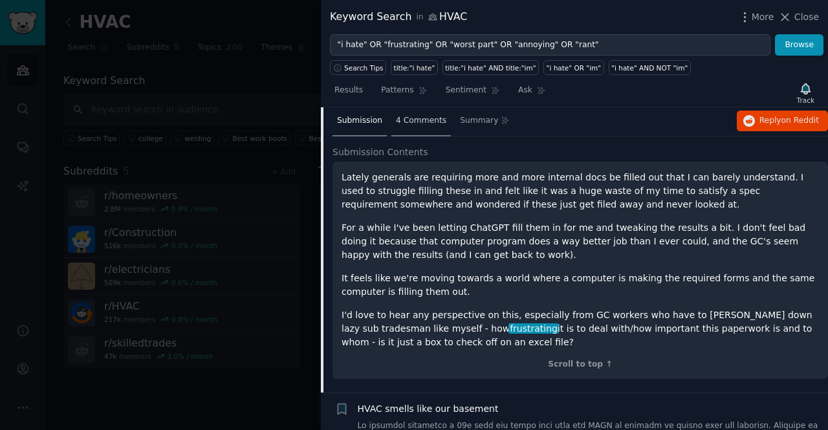
click at [425, 117] on span "4 Comments" at bounding box center [421, 121] width 50 height 12
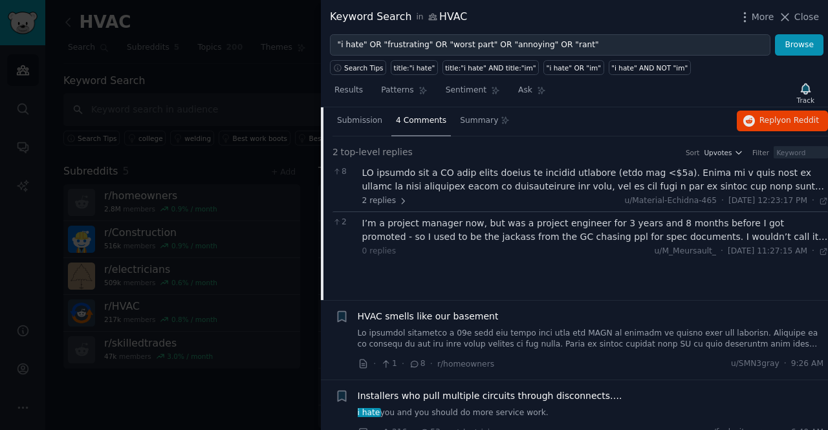
click at [484, 175] on div at bounding box center [595, 179] width 467 height 27
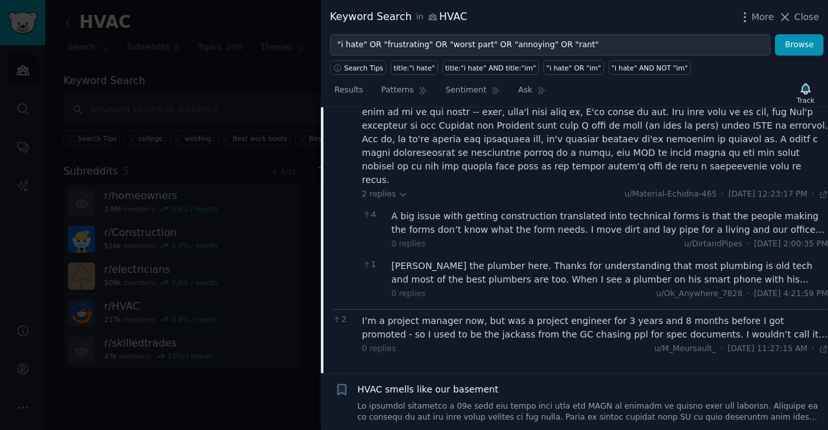
scroll to position [760, 0]
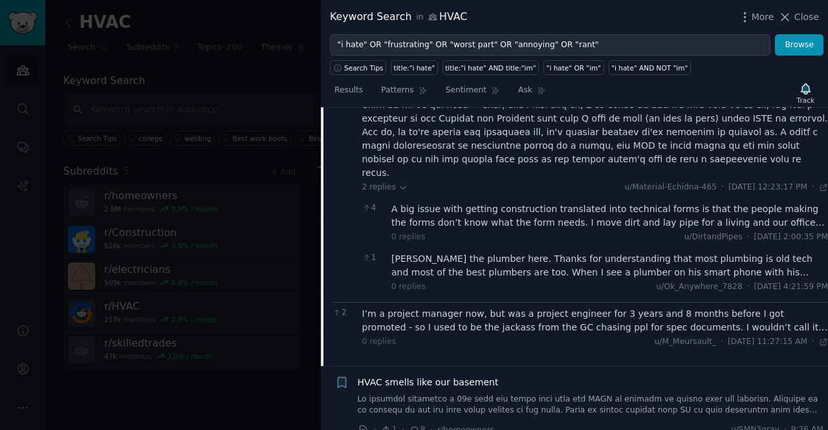
click at [494, 337] on div "0 replies u/M_Meursault_ · [DATE] 11:27:15 AM 11:27 AM ·" at bounding box center [595, 343] width 467 height 12
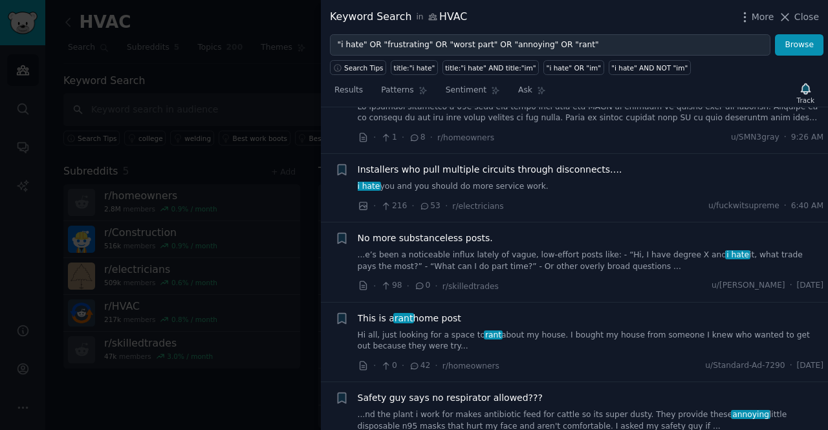
scroll to position [1054, 0]
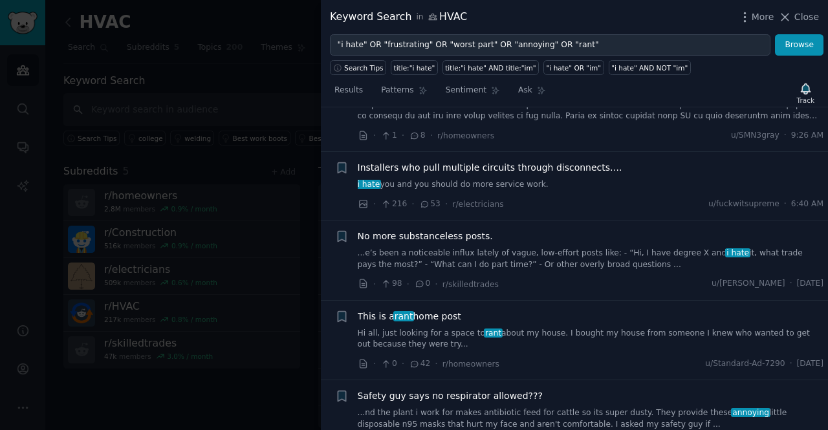
drag, startPoint x: 361, startPoint y: 427, endPoint x: 608, endPoint y: 174, distance: 353.3
click at [608, 197] on div "· 216 · 53 · r/electricians u/fuckwitsupreme · 6:40 AM" at bounding box center [591, 204] width 467 height 14
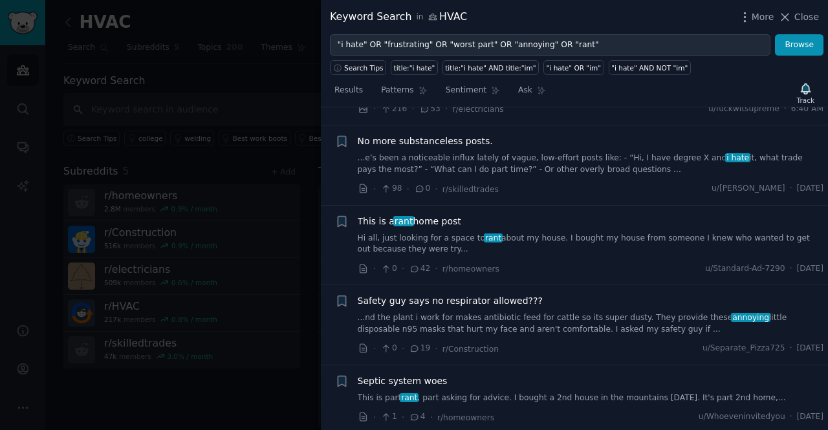
scroll to position [1149, 0]
drag, startPoint x: 527, startPoint y: 360, endPoint x: 535, endPoint y: 341, distance: 20.3
drag, startPoint x: 535, startPoint y: 341, endPoint x: 380, endPoint y: 210, distance: 202.5
click at [380, 234] on link "Hi all, just looking for a space to rant about my house. I bought my house from…" at bounding box center [591, 245] width 467 height 23
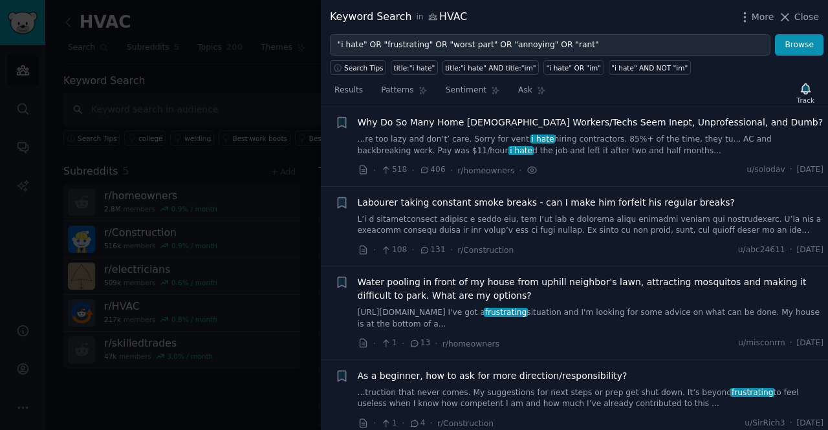
scroll to position [1526, 0]
click at [592, 369] on span "As a beginner, how to ask for more direction/responsibility?" at bounding box center [493, 376] width 270 height 14
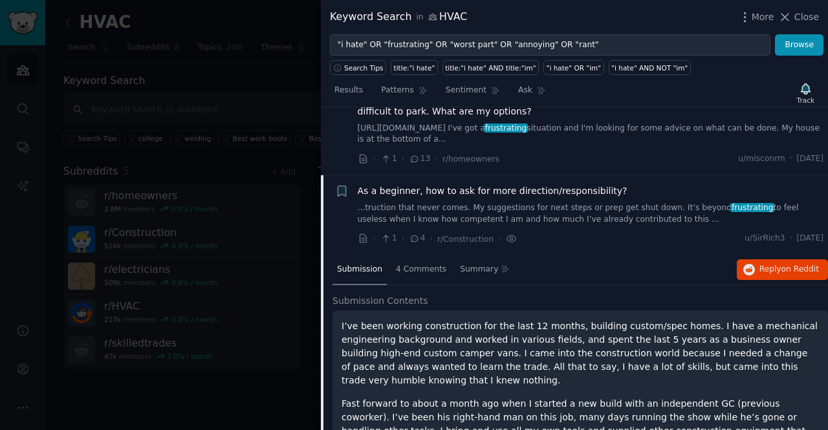
scroll to position [1370, 0]
click at [566, 215] on link "...truction that never comes. My suggestions for next steps or prep get shut do…" at bounding box center [591, 214] width 467 height 23
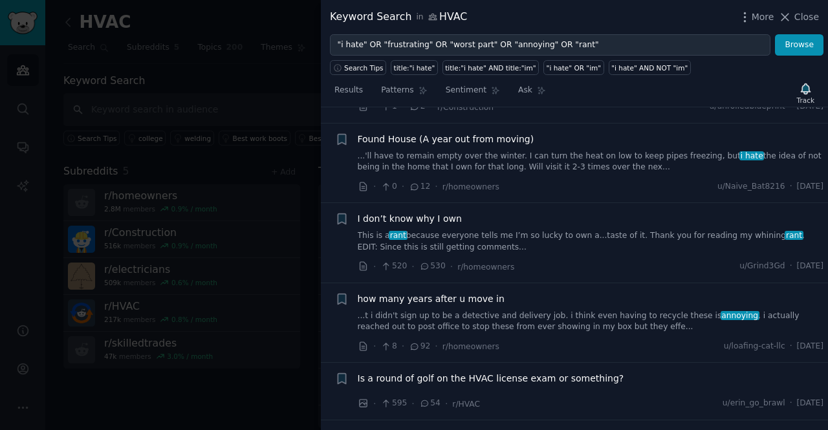
scroll to position [1665, 0]
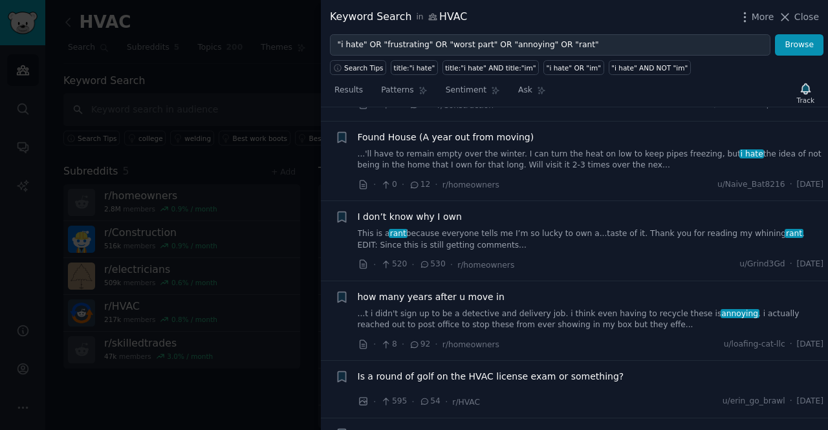
click at [419, 282] on li "+ how many years after u move in ...t i didn't sign up to be a detective and de…" at bounding box center [574, 322] width 507 height 80
click at [594, 236] on link "This is a rant because everyone tells me I’m so lucky to own a...taste of it. T…" at bounding box center [591, 239] width 467 height 23
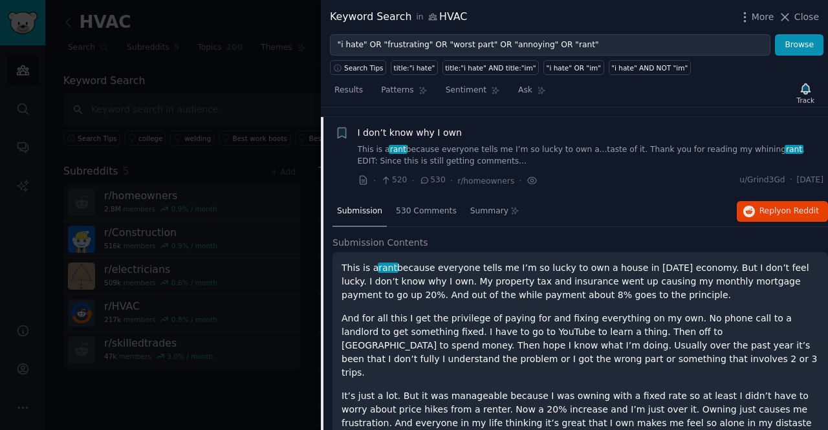
scroll to position [1754, 0]
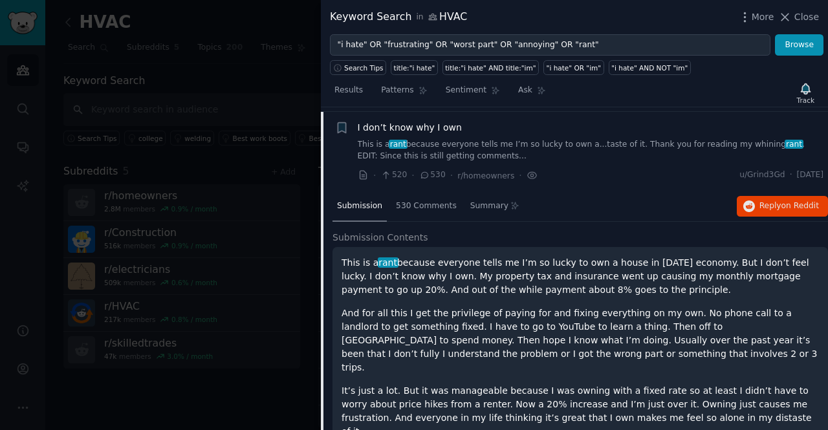
click at [607, 307] on p "And for all this I get the privilege of paying for and fixing everything on my …" at bounding box center [581, 341] width 478 height 68
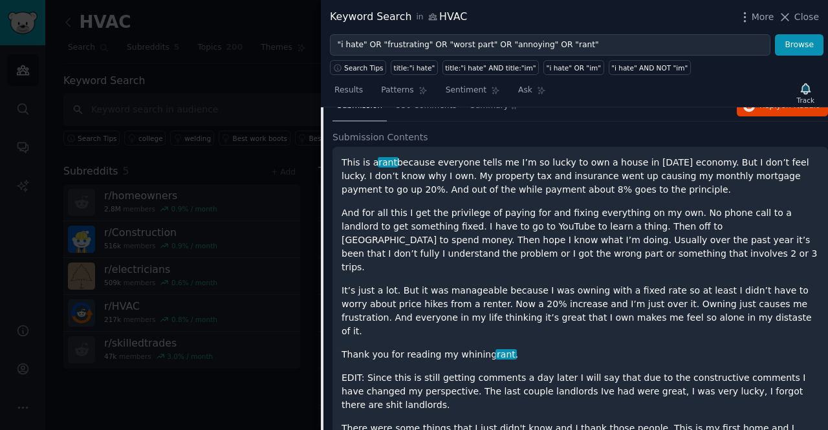
scroll to position [1855, 0]
click at [377, 371] on p "EDIT: Since this is still getting comments a day later I will say that due to t…" at bounding box center [581, 391] width 478 height 41
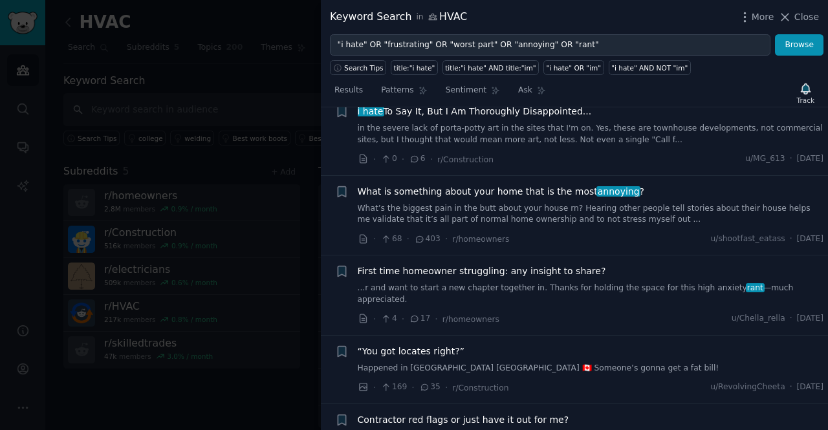
scroll to position [2623, 0]
click at [377, 413] on span "Contractor red flags or just have it out for me?" at bounding box center [464, 420] width 212 height 14
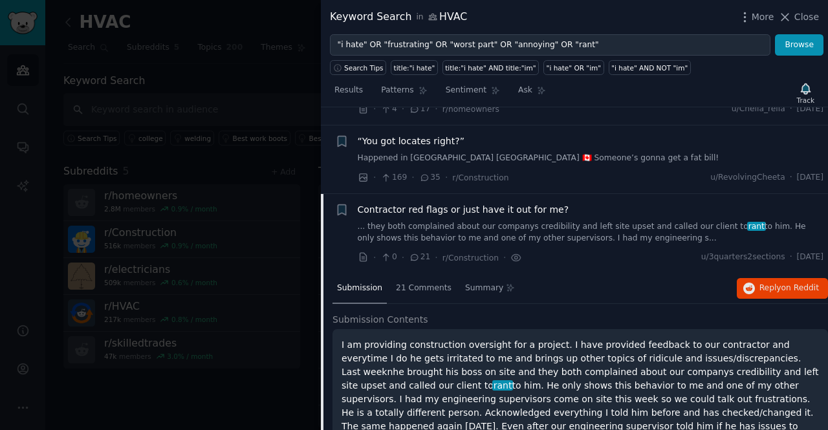
scroll to position [2426, 0]
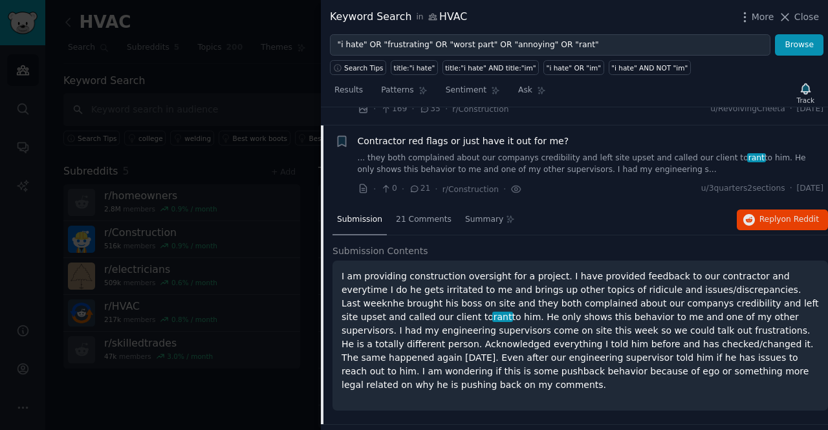
click at [387, 153] on link "... they both complained about our companys credibility and left site upset and…" at bounding box center [591, 164] width 467 height 23
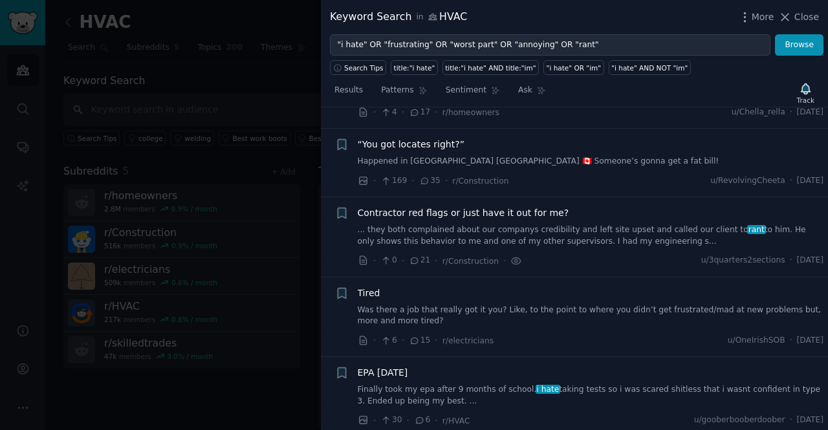
scroll to position [2348, 0]
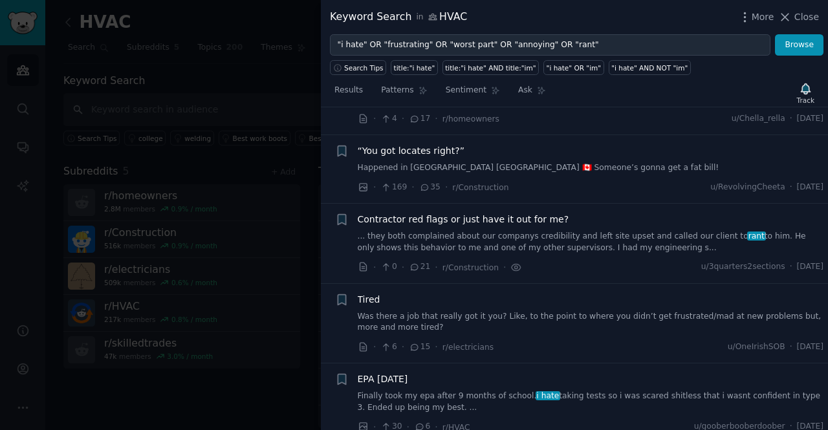
click at [416, 231] on link "... they both complained about our companys credibility and left site upset and…" at bounding box center [591, 242] width 467 height 23
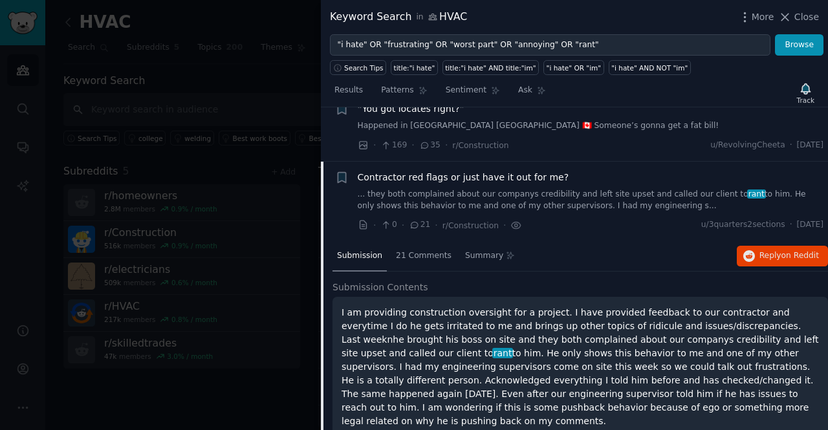
scroll to position [2426, 0]
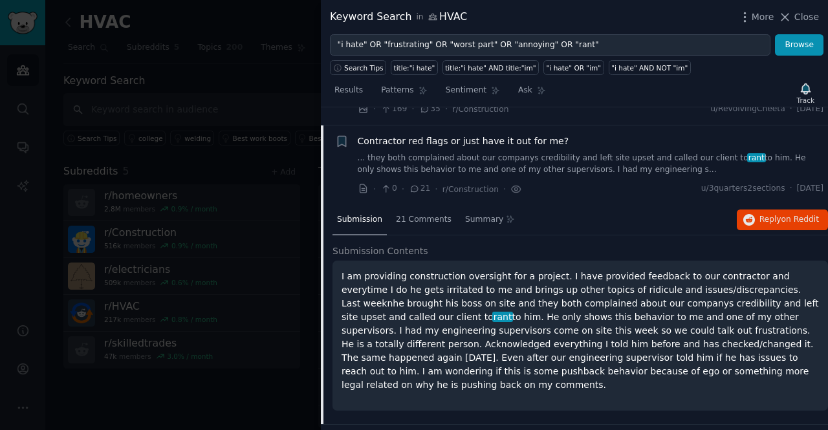
click at [428, 280] on p "I am providing construction oversight for a project. I have provided feedback t…" at bounding box center [581, 331] width 478 height 122
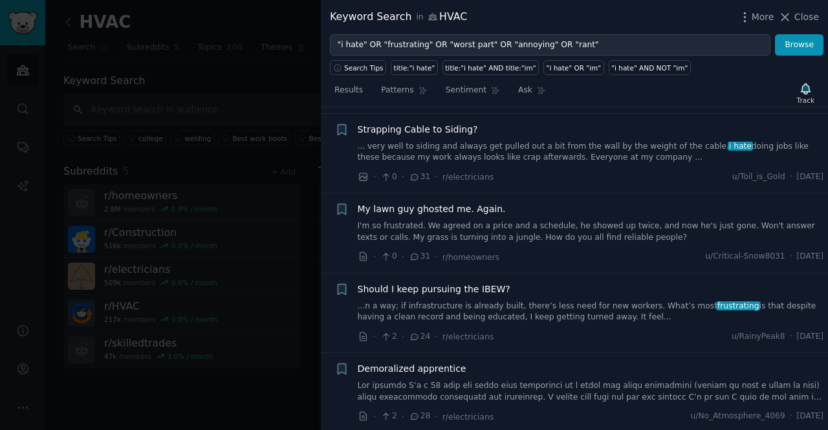
scroll to position [3079, 0]
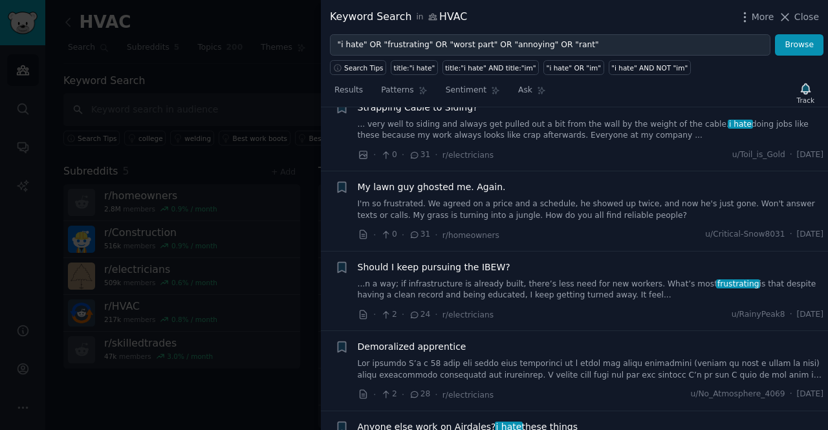
drag, startPoint x: 555, startPoint y: 197, endPoint x: 492, endPoint y: 284, distance: 108.0
click at [492, 284] on li "+ Should I keep pursuing the IBEW? ...n a way; if infrastructure is already bui…" at bounding box center [574, 292] width 507 height 80
drag, startPoint x: 487, startPoint y: 278, endPoint x: 485, endPoint y: 295, distance: 17.6
click at [485, 340] on div "Demoralized apprentice" at bounding box center [591, 347] width 467 height 14
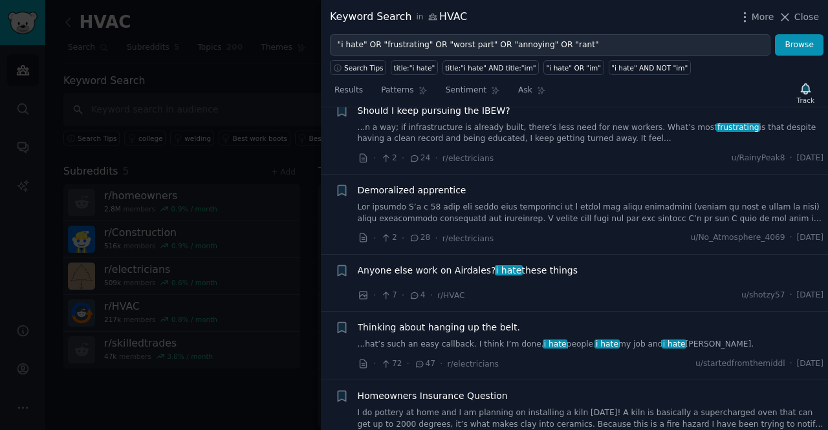
scroll to position [3234, 0]
click at [485, 322] on div "Thinking about hanging up the belt. ...hat’s such an easy callback. I think I’m…" at bounding box center [591, 337] width 467 height 30
click at [491, 265] on div "Anyone else work on Airdales? i hate these things" at bounding box center [591, 274] width 467 height 18
click at [495, 267] on span "i hate" at bounding box center [509, 272] width 28 height 10
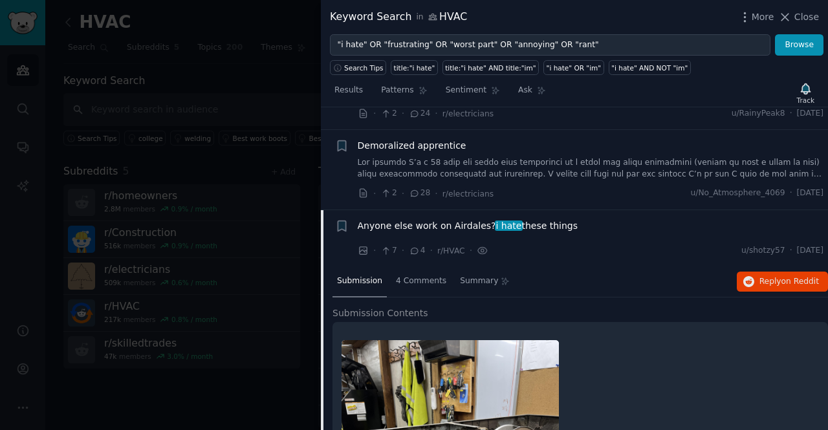
scroll to position [3132, 0]
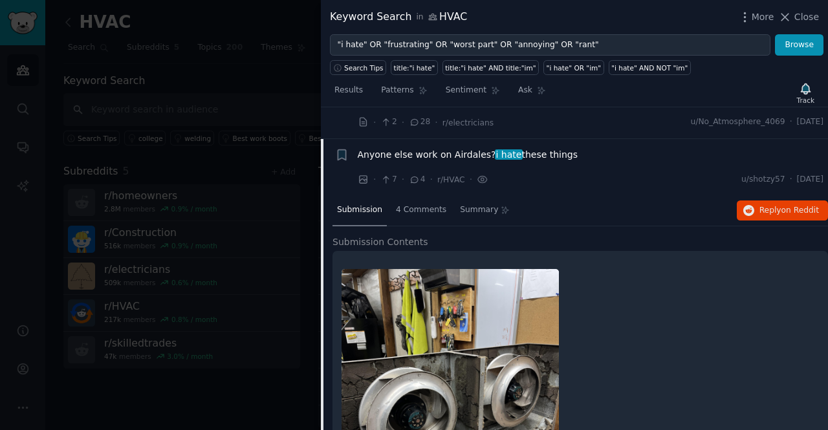
click at [490, 225] on div "+ Anyone else work on Airdales? i hate these things · 7 · 4 · r/HVAC · u/shotzy…" at bounding box center [574, 365] width 507 height 453
drag, startPoint x: 485, startPoint y: 219, endPoint x: 453, endPoint y: 201, distance: 37.1
click at [302, 68] on div at bounding box center [414, 215] width 828 height 430
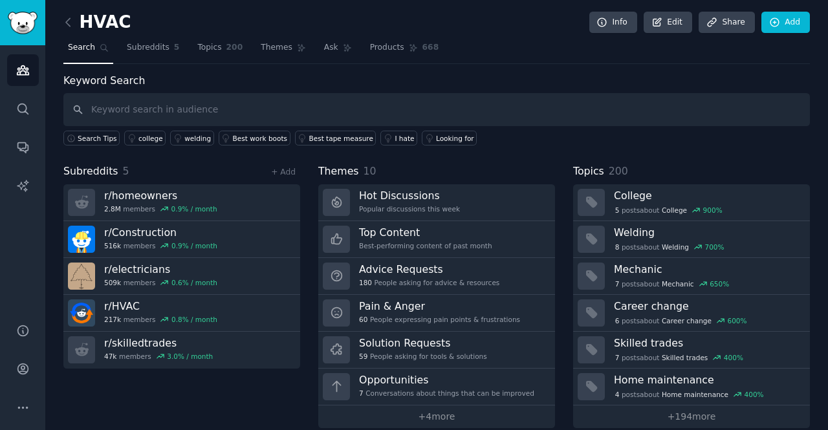
click at [312, 67] on div "HVAC Info Edit Share Add Search Subreddits 5 Topics 200 Themes Ask Products 668…" at bounding box center [436, 223] width 747 height 410
